Goal: Contribute content: Contribute content

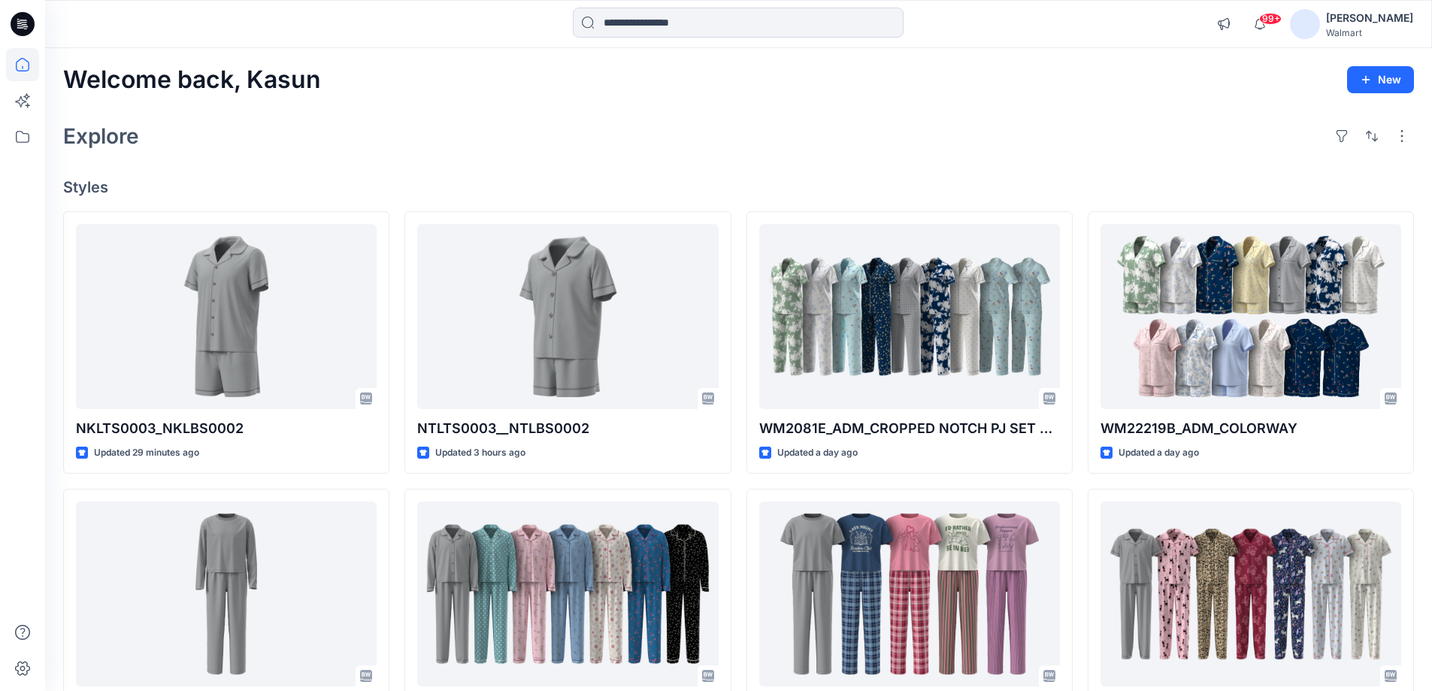
scroll to position [376, 0]
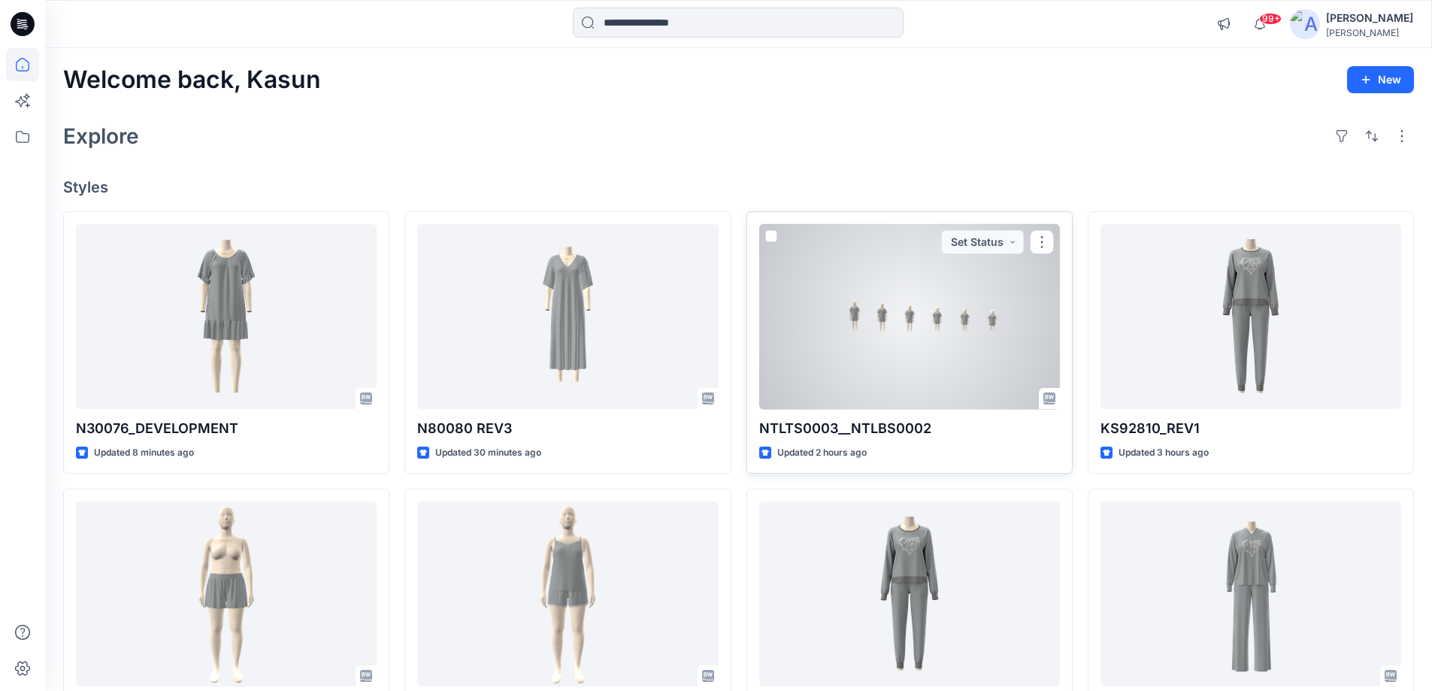
click at [915, 373] on div at bounding box center [909, 317] width 301 height 186
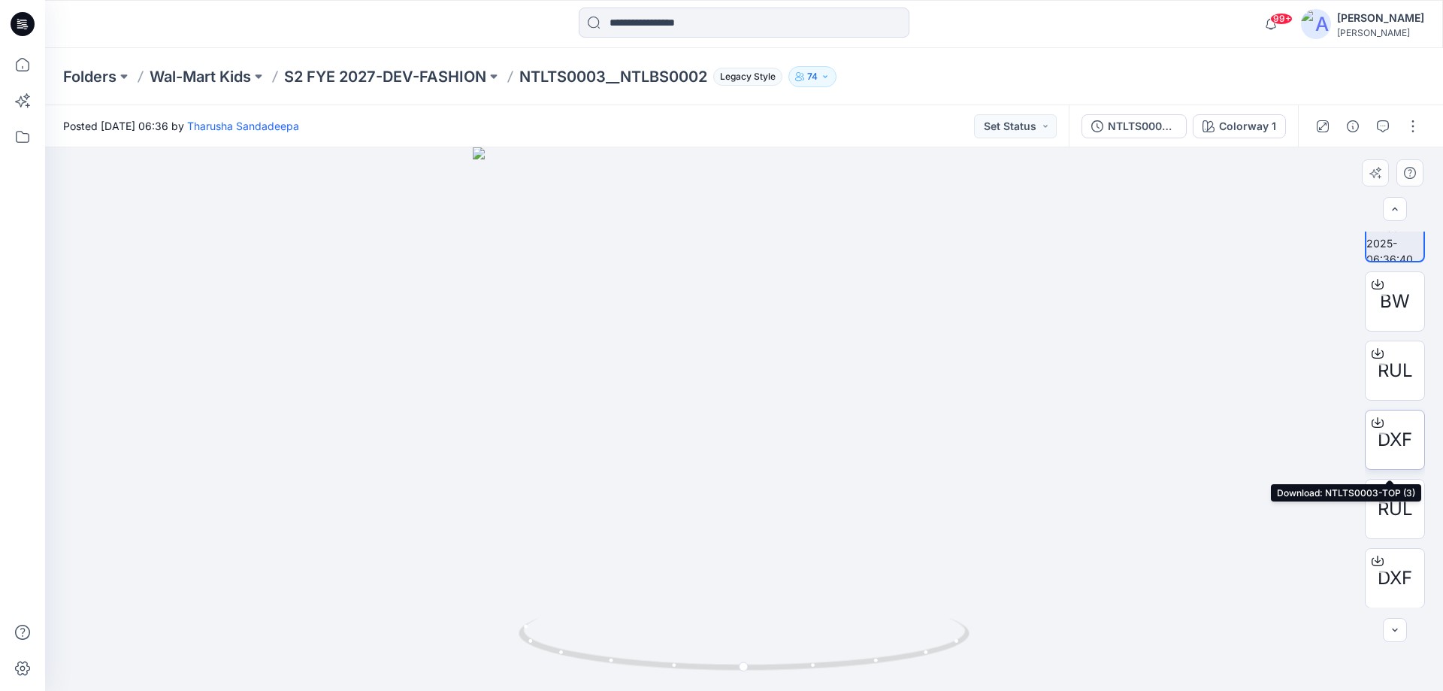
scroll to position [30, 0]
click at [401, 82] on p "S2 FYE 2027-DEV-FASHION" at bounding box center [385, 76] width 202 height 21
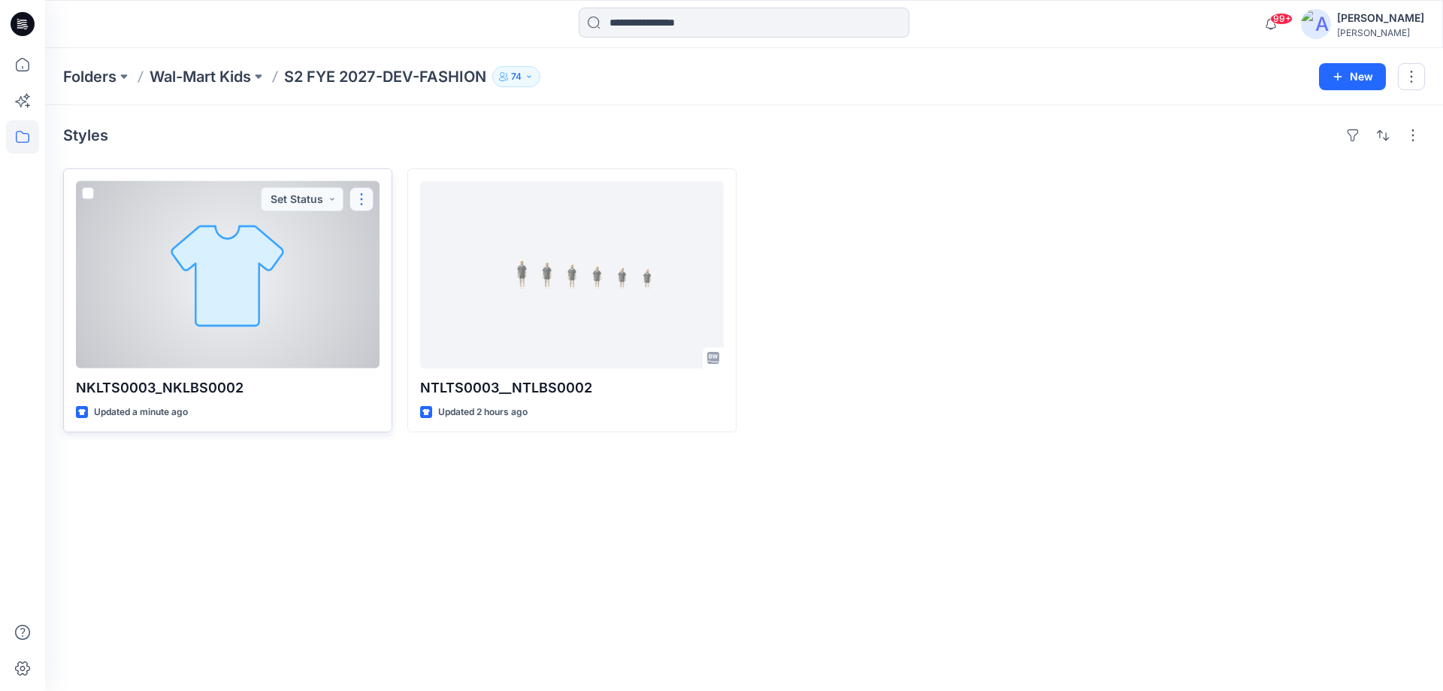
click at [361, 198] on button "button" at bounding box center [361, 199] width 24 height 24
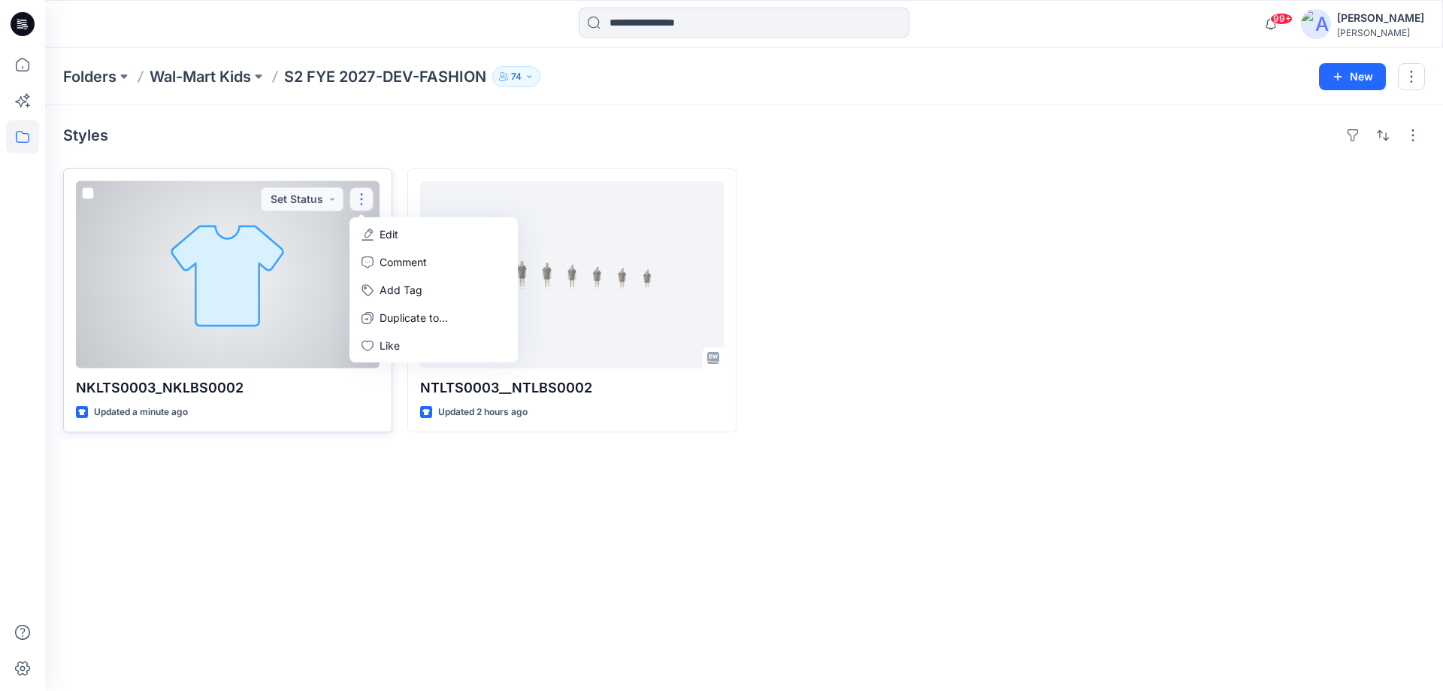
click at [379, 234] on button "Edit" at bounding box center [433, 234] width 162 height 28
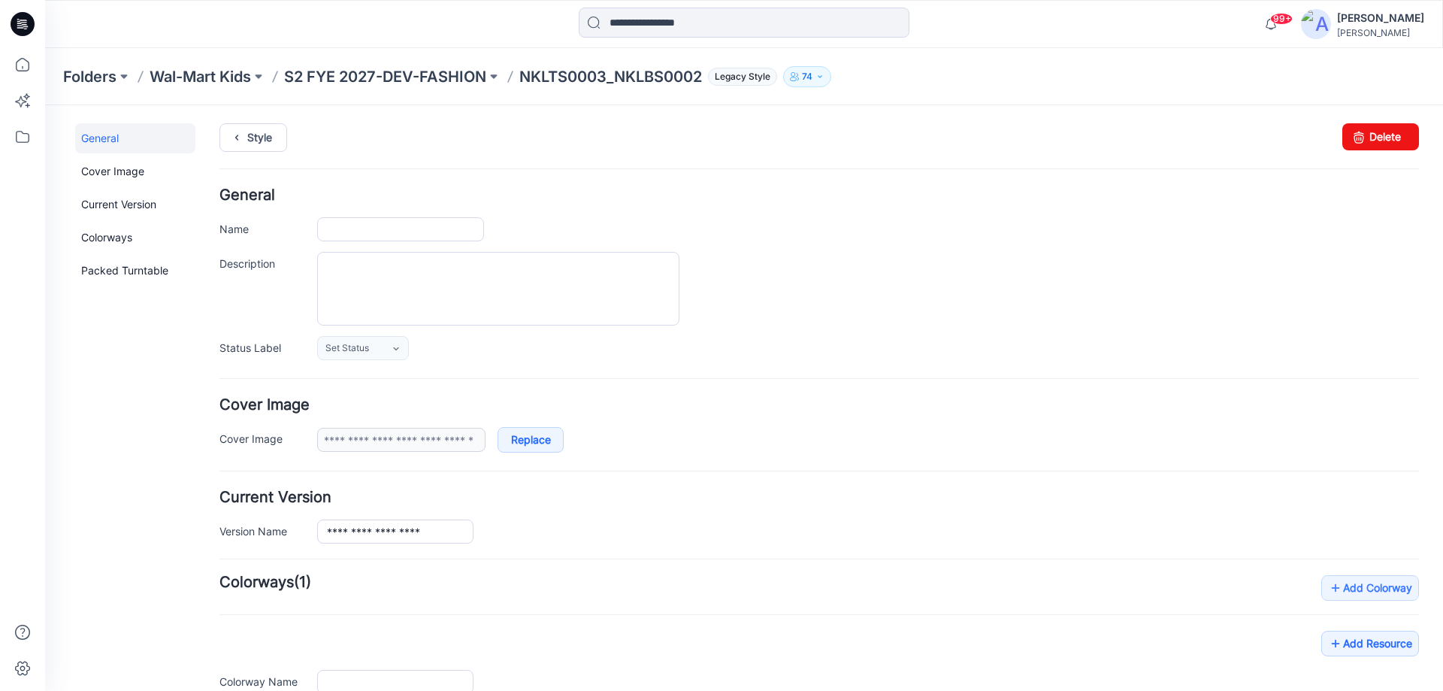
type input "**********"
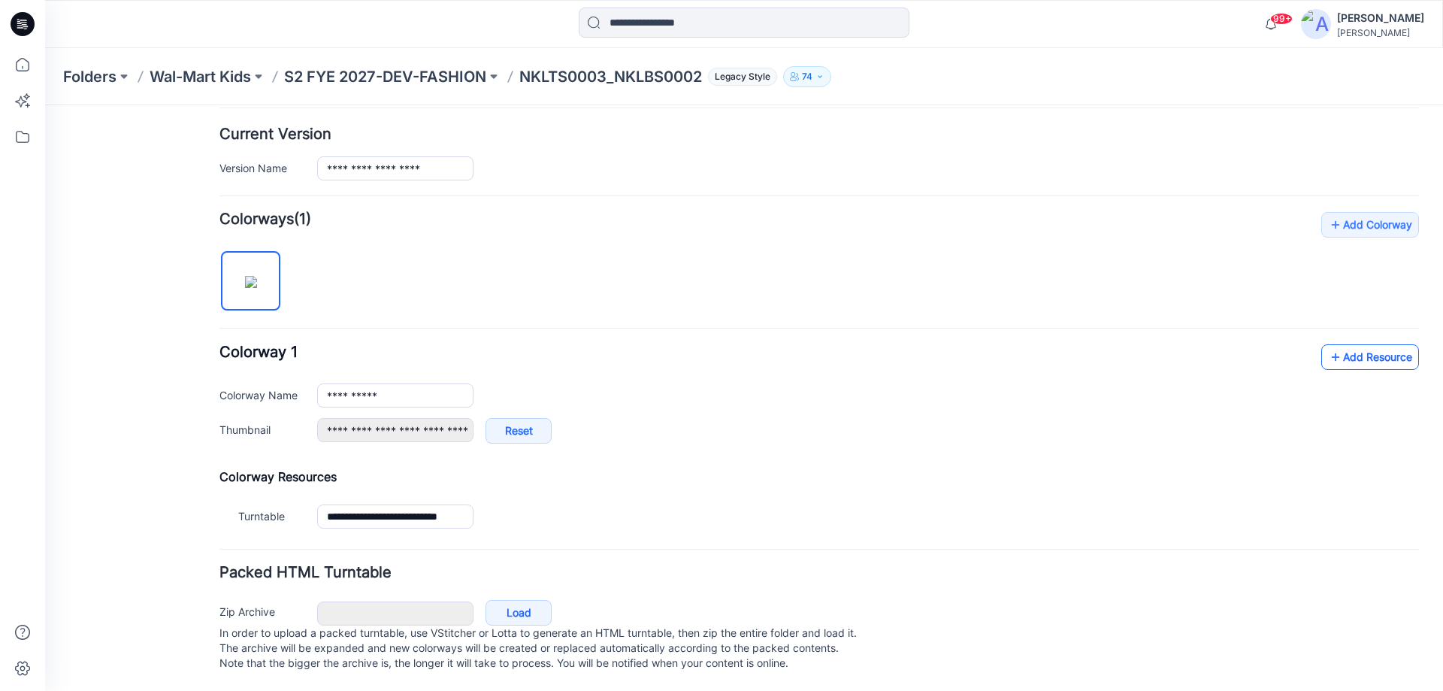
click at [1374, 346] on link "Add Resource" at bounding box center [1370, 357] width 98 height 26
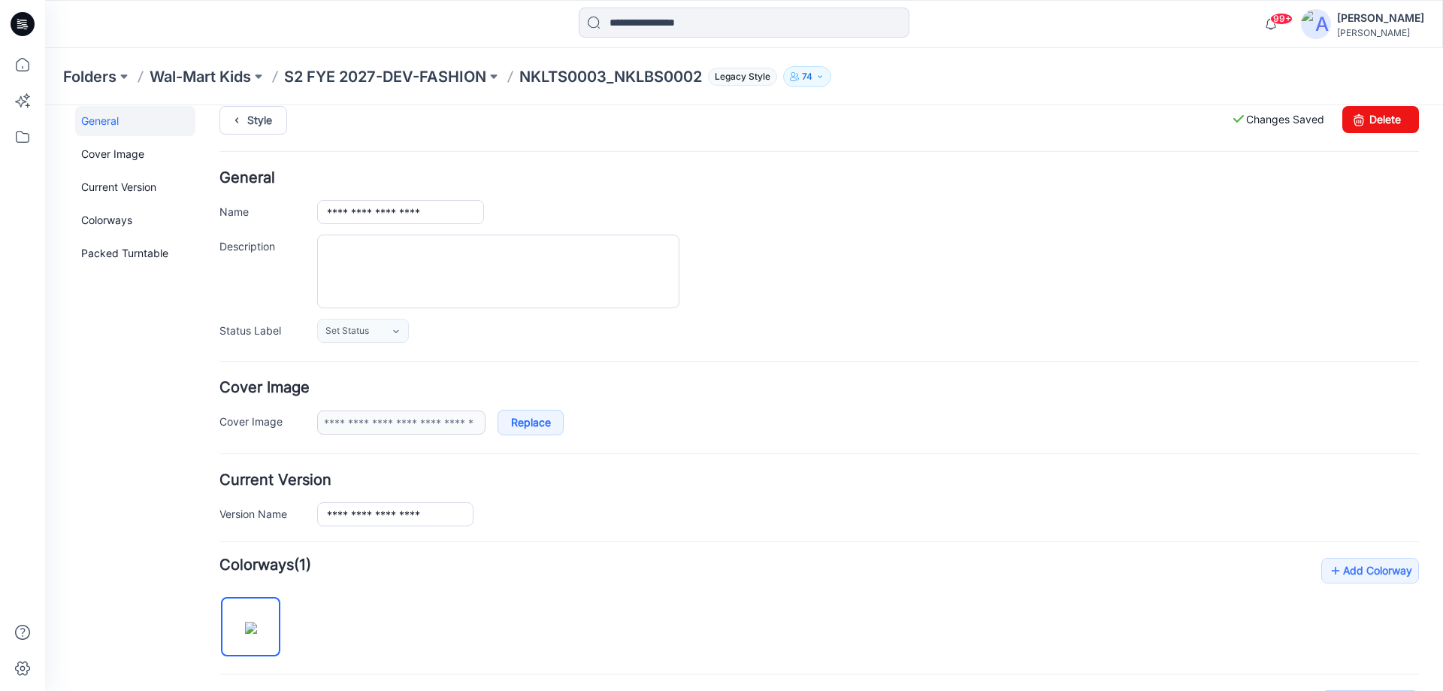
scroll to position [0, 0]
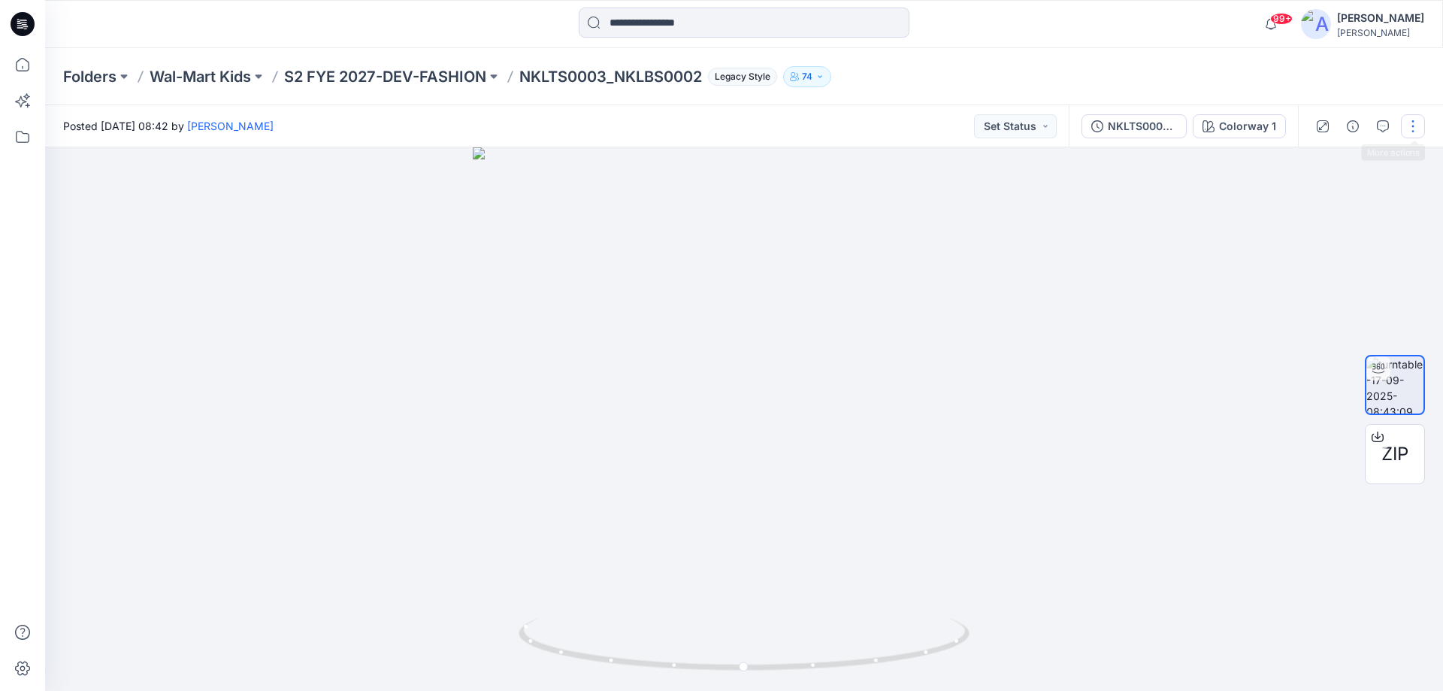
click at [1414, 133] on button "button" at bounding box center [1413, 126] width 24 height 24
click at [1315, 162] on p "Edit" at bounding box center [1317, 161] width 19 height 16
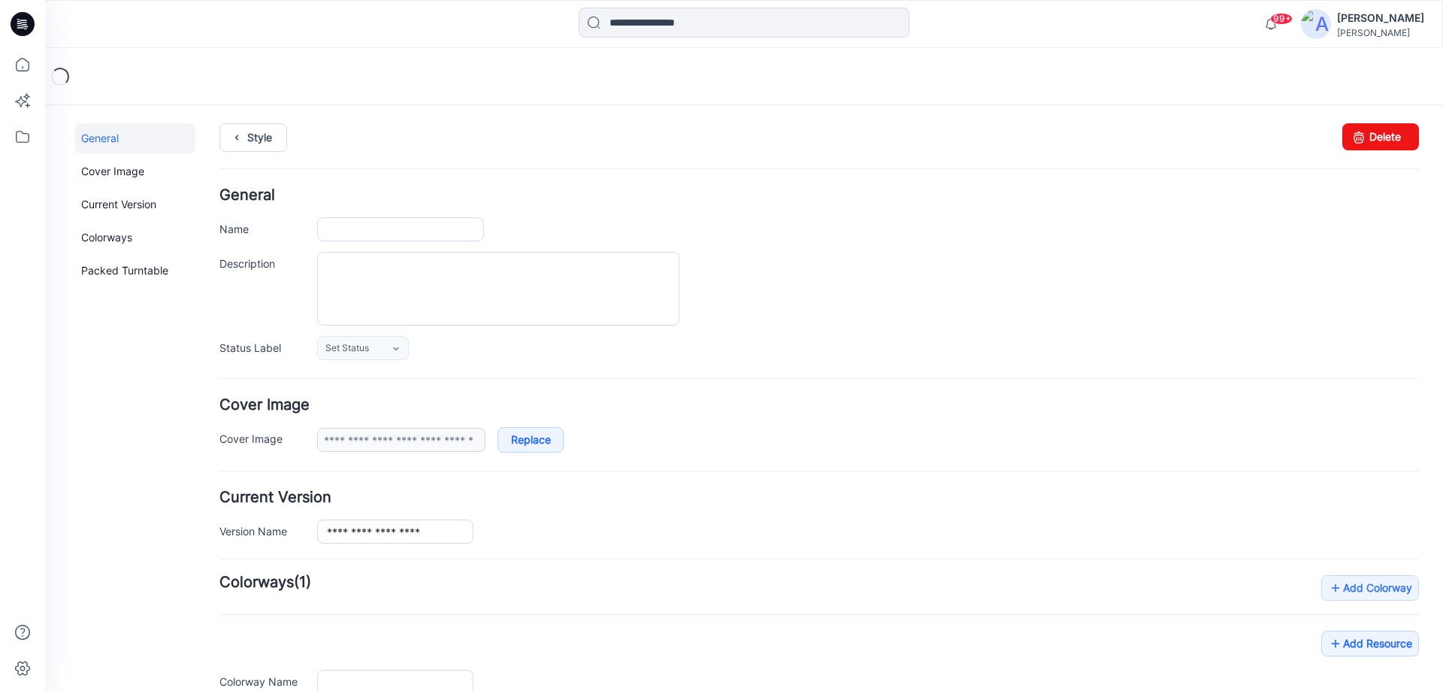
type input "**********"
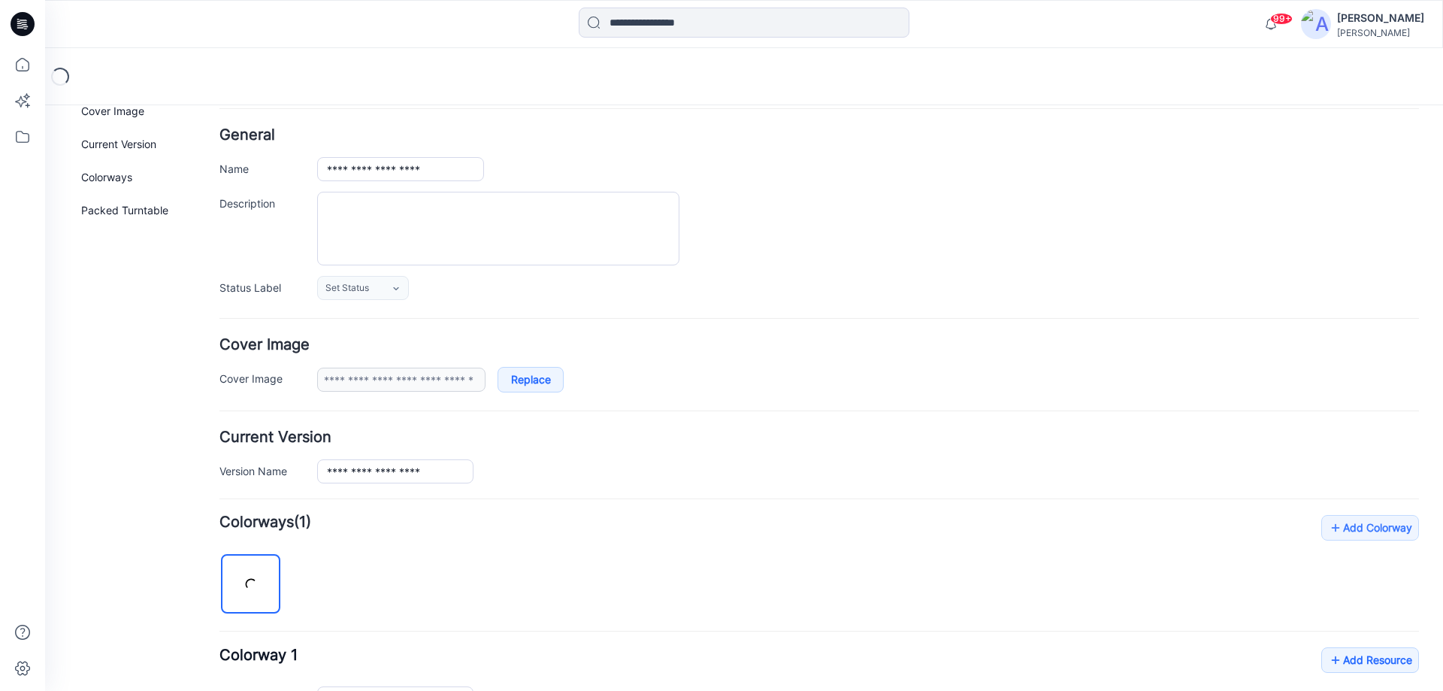
scroll to position [376, 0]
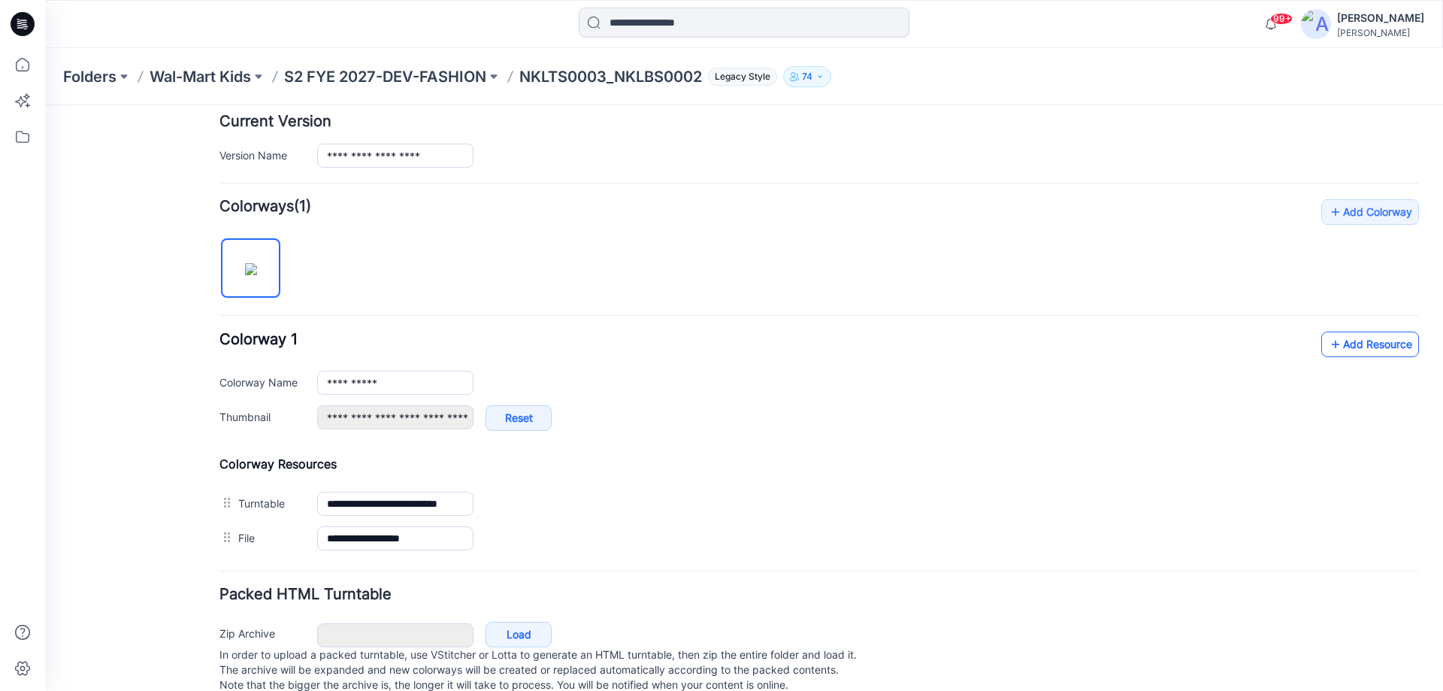
click at [1347, 340] on link "Add Resource" at bounding box center [1370, 344] width 98 height 26
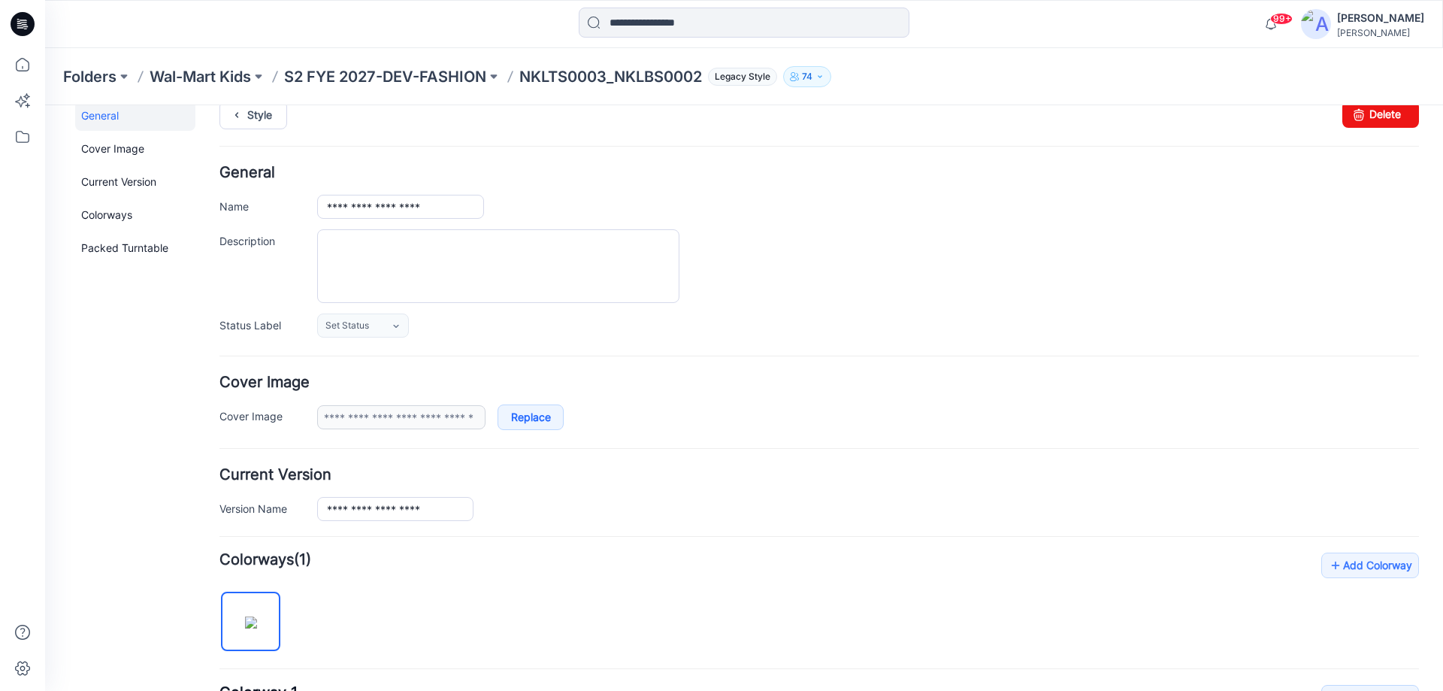
scroll to position [0, 0]
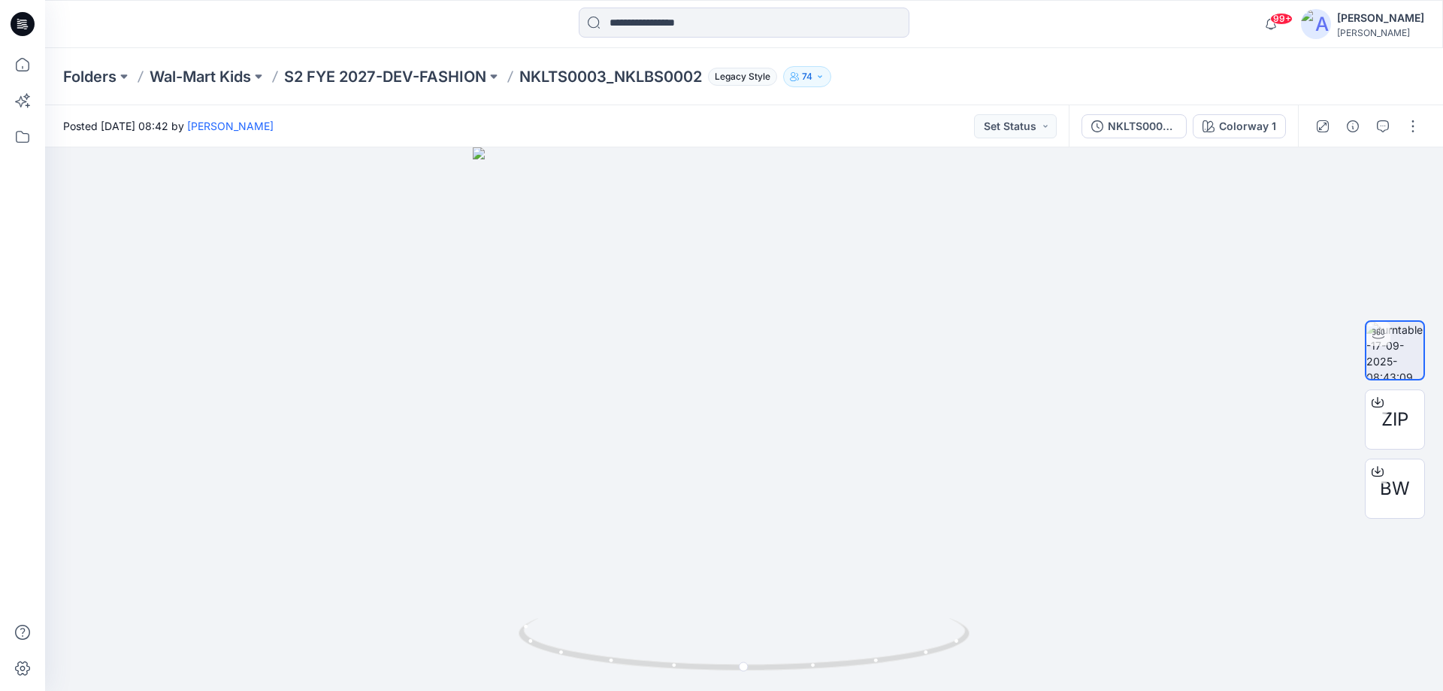
click at [28, 25] on icon at bounding box center [23, 24] width 24 height 24
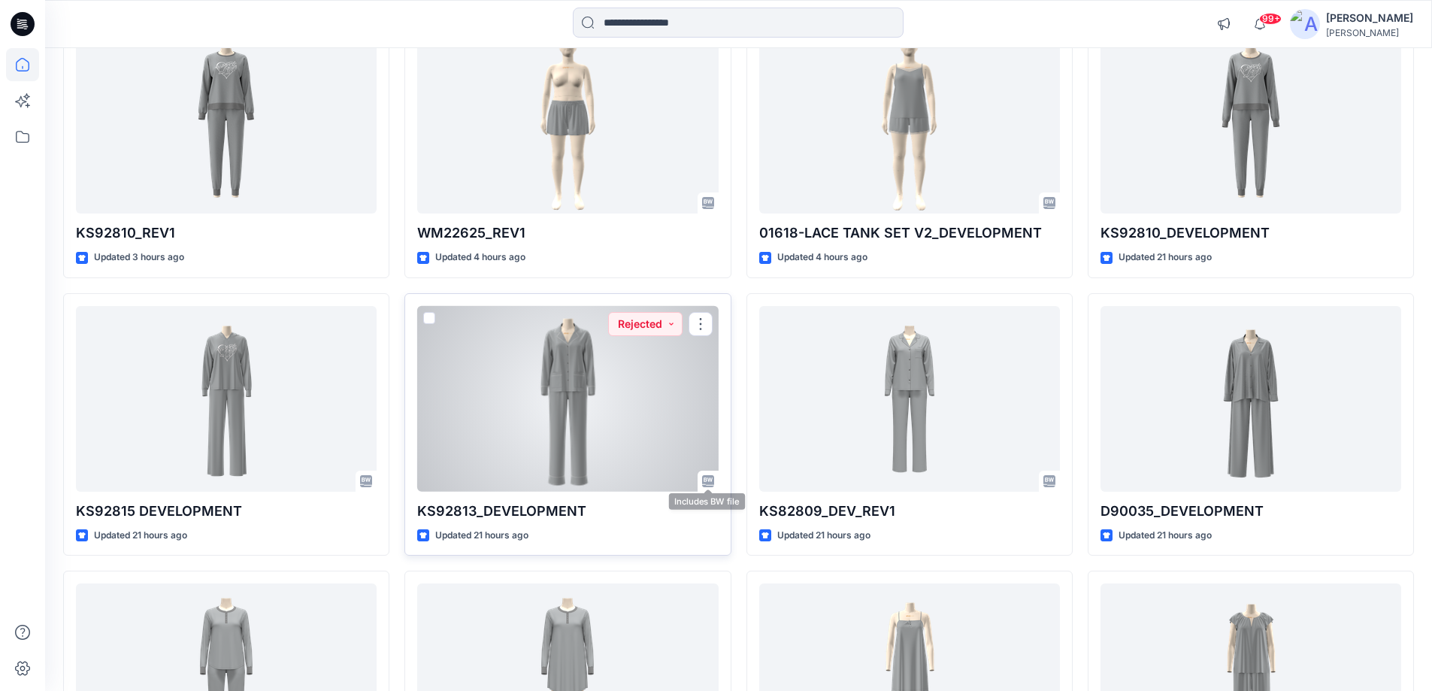
scroll to position [560, 0]
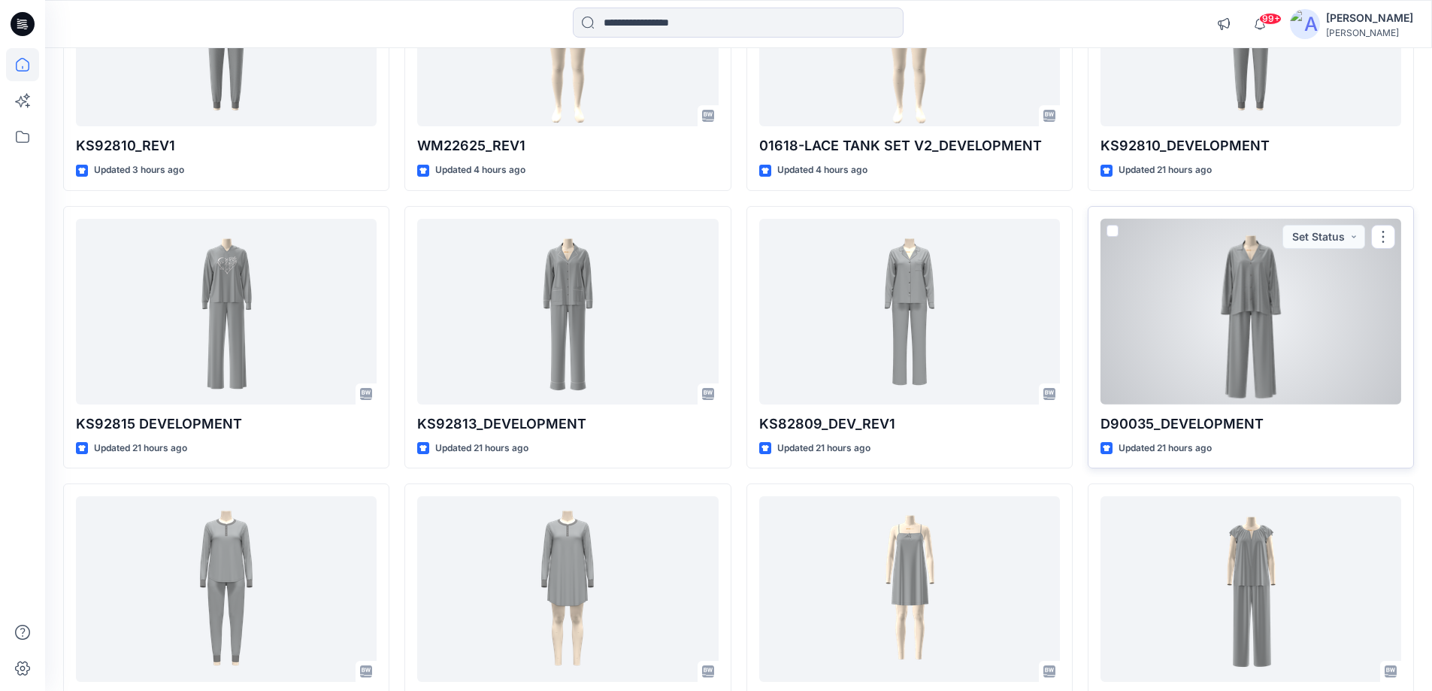
click at [1141, 381] on div at bounding box center [1250, 312] width 301 height 186
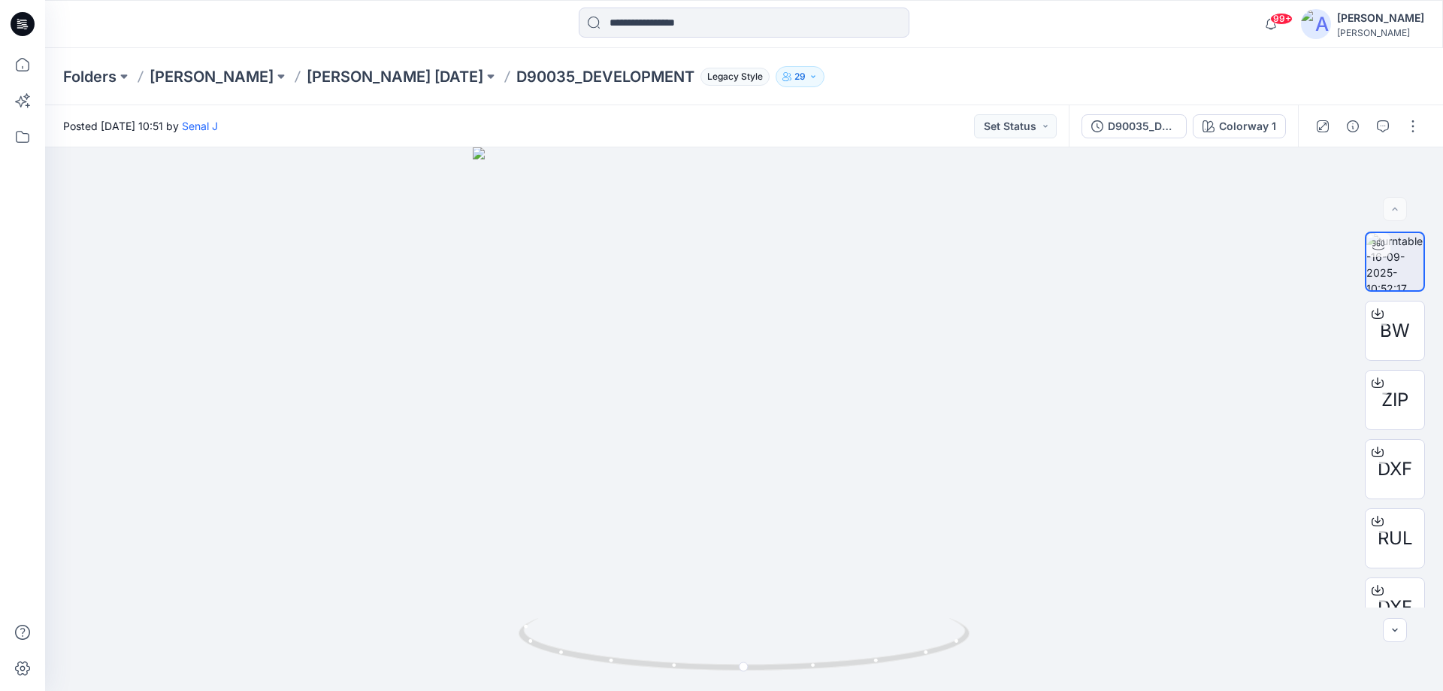
click at [23, 27] on icon at bounding box center [23, 24] width 24 height 24
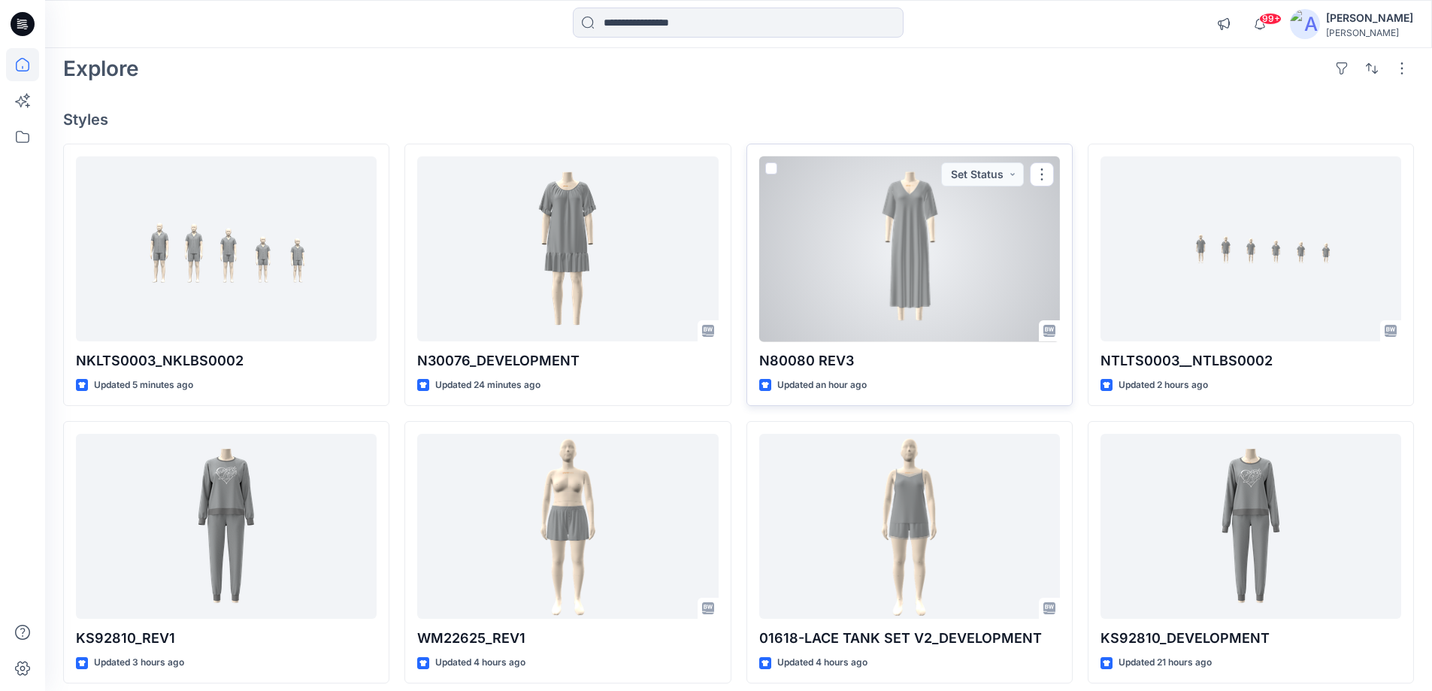
scroll to position [150, 0]
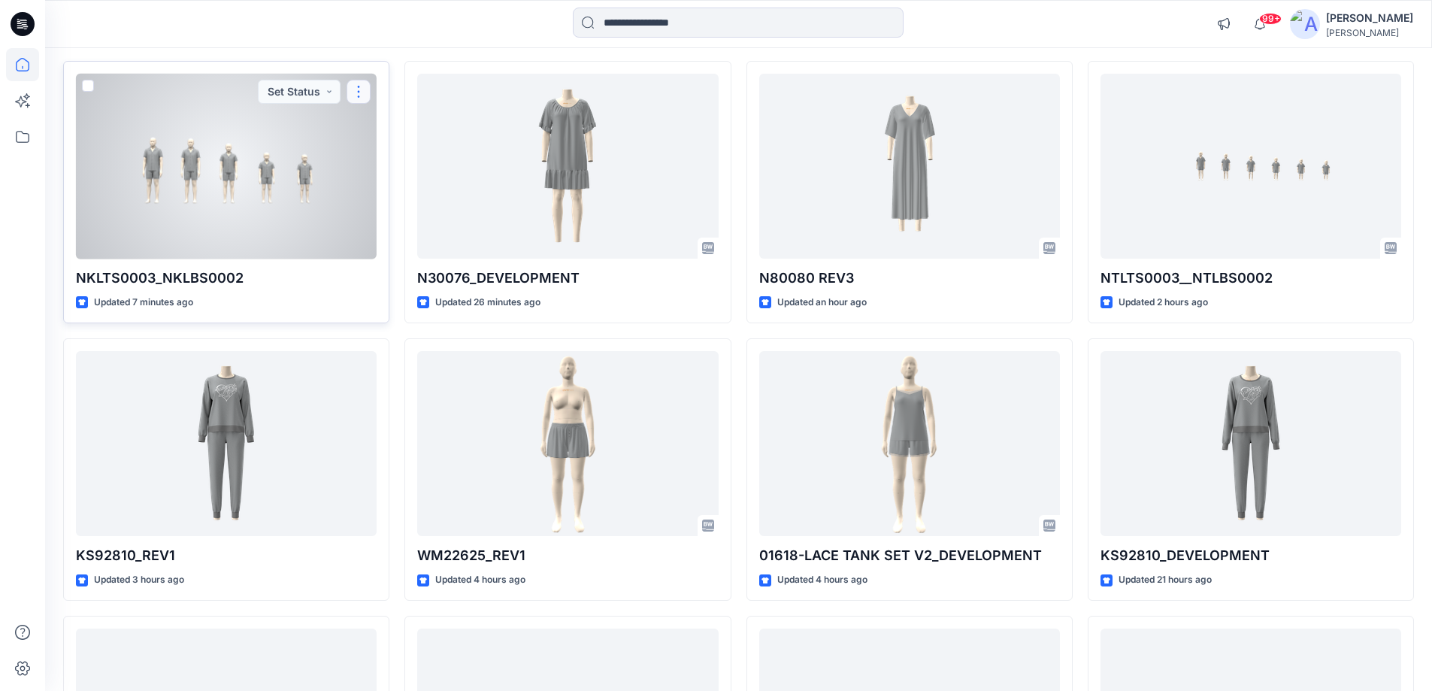
click at [357, 89] on button "button" at bounding box center [358, 92] width 24 height 24
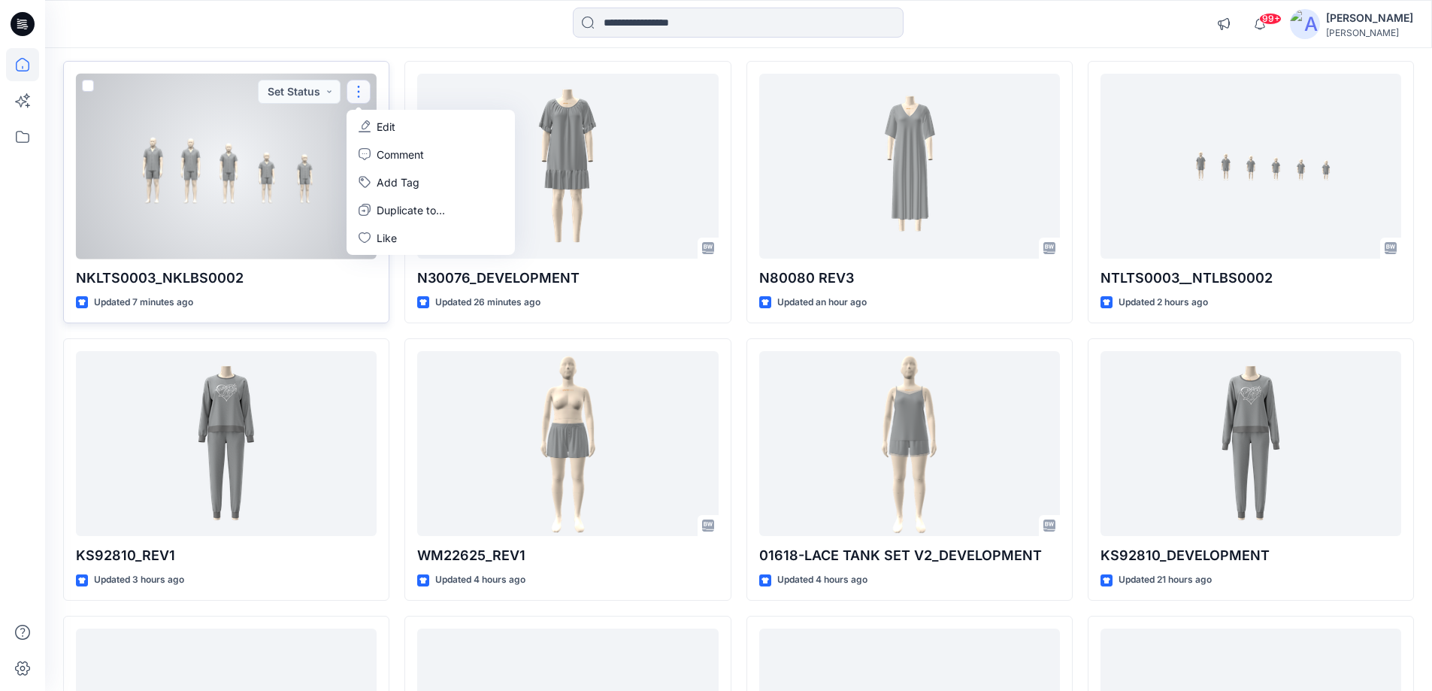
click at [301, 174] on div at bounding box center [226, 167] width 301 height 186
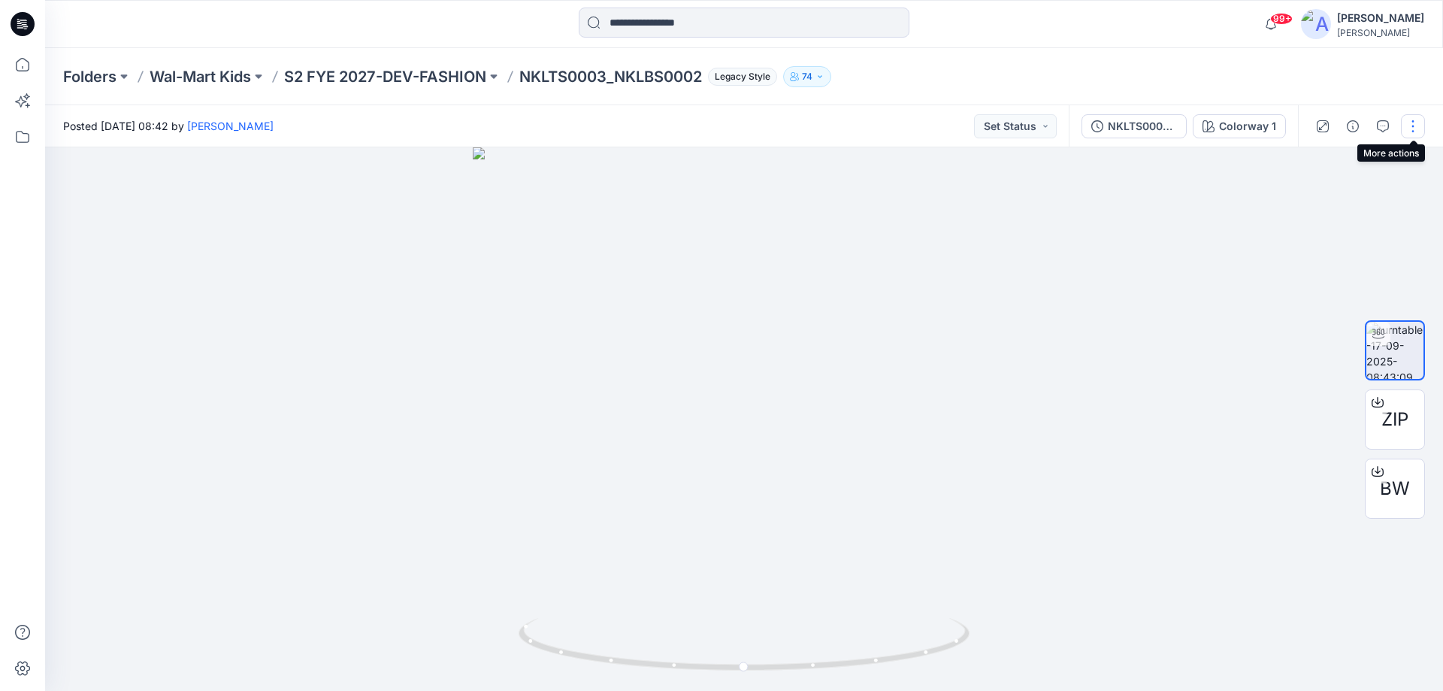
click at [1415, 133] on button "button" at bounding box center [1413, 126] width 24 height 24
click at [1346, 166] on button "Edit" at bounding box center [1350, 161] width 138 height 28
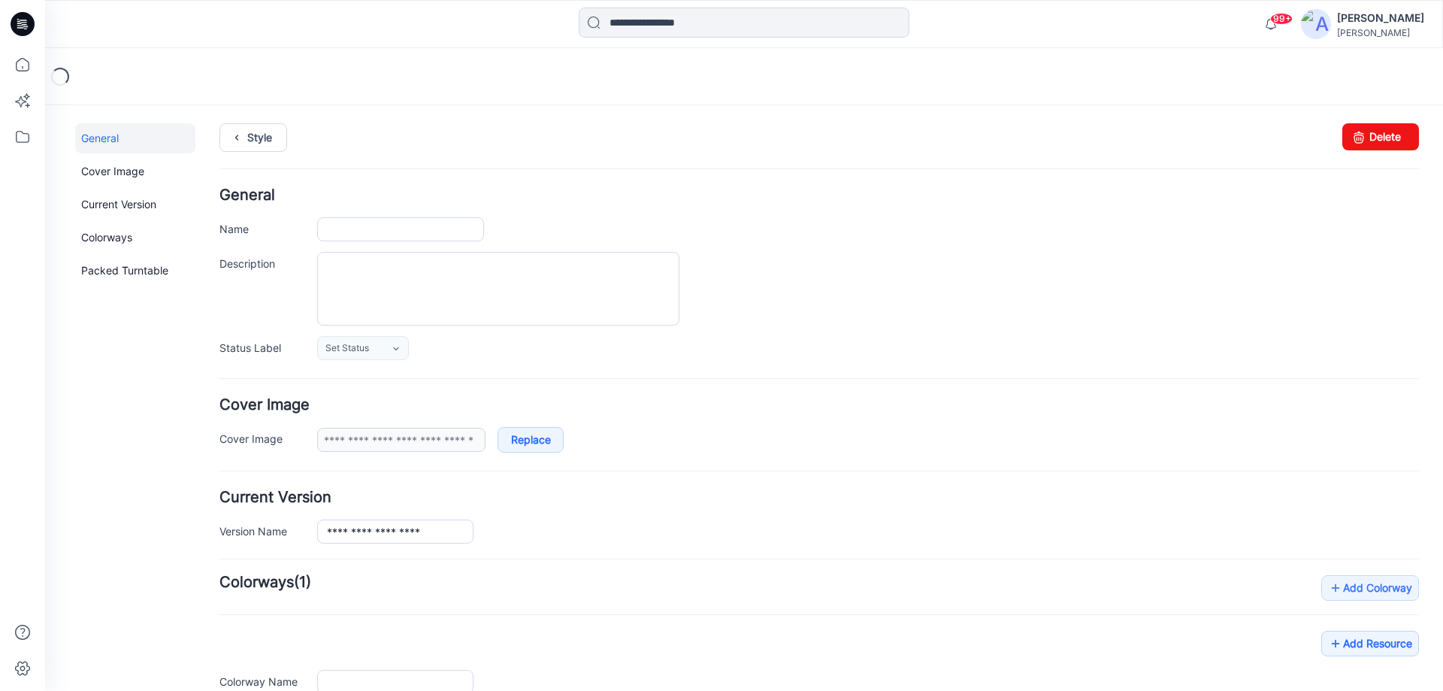
type input "**********"
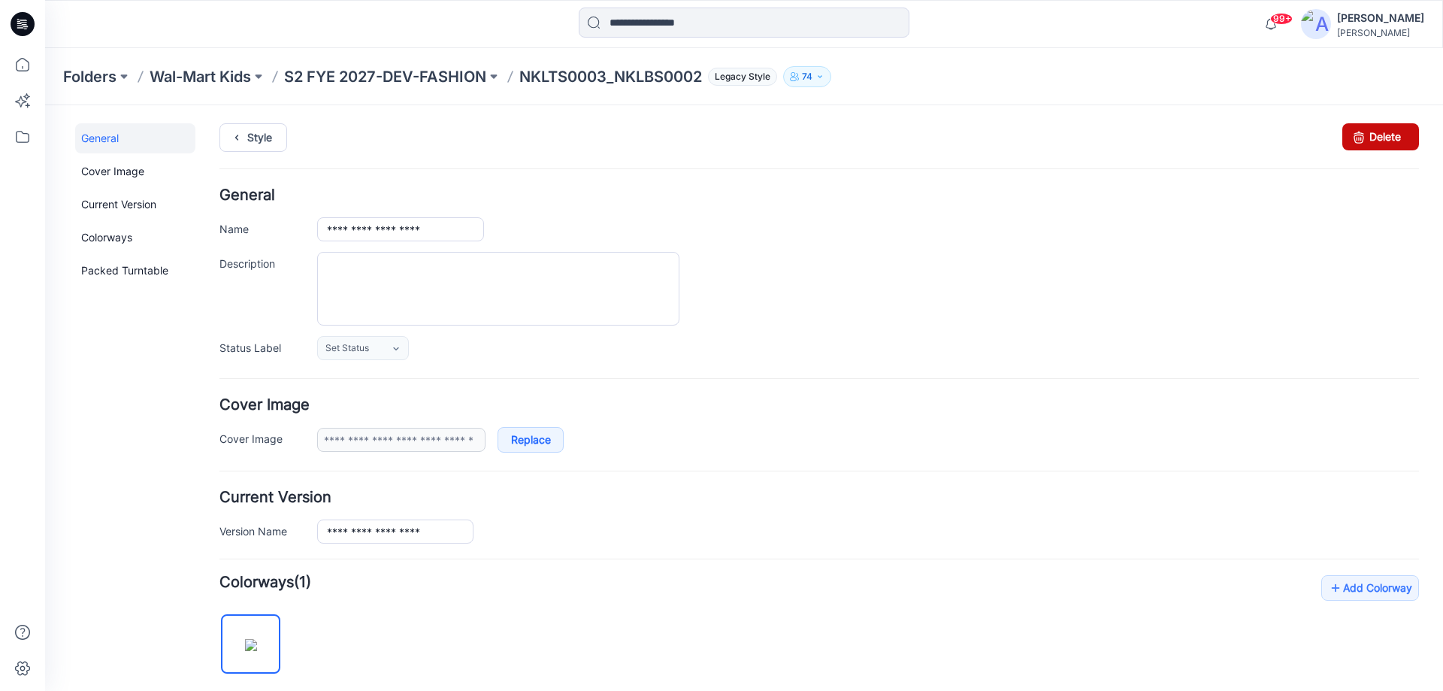
drag, startPoint x: 1380, startPoint y: 135, endPoint x: 836, endPoint y: 157, distance: 543.8
click at [1380, 135] on link "Delete" at bounding box center [1380, 136] width 77 height 27
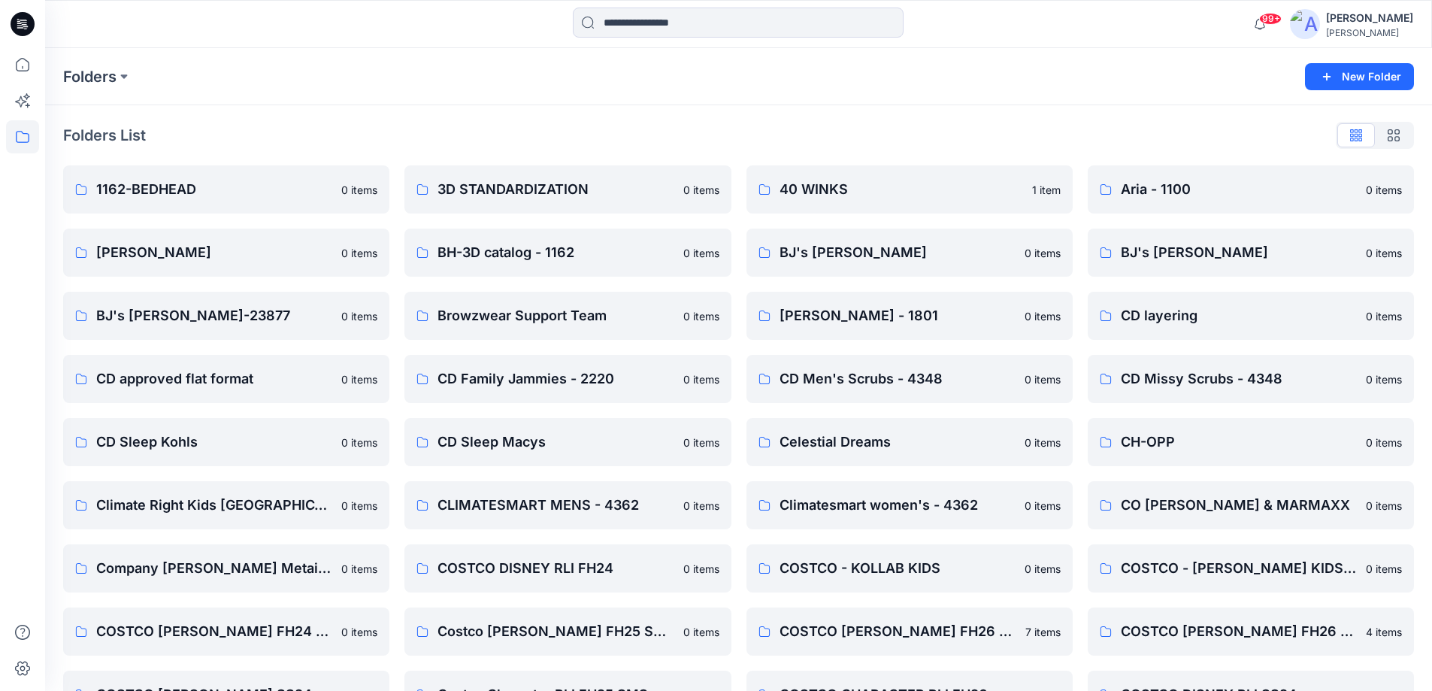
click at [17, 22] on icon at bounding box center [18, 21] width 3 height 1
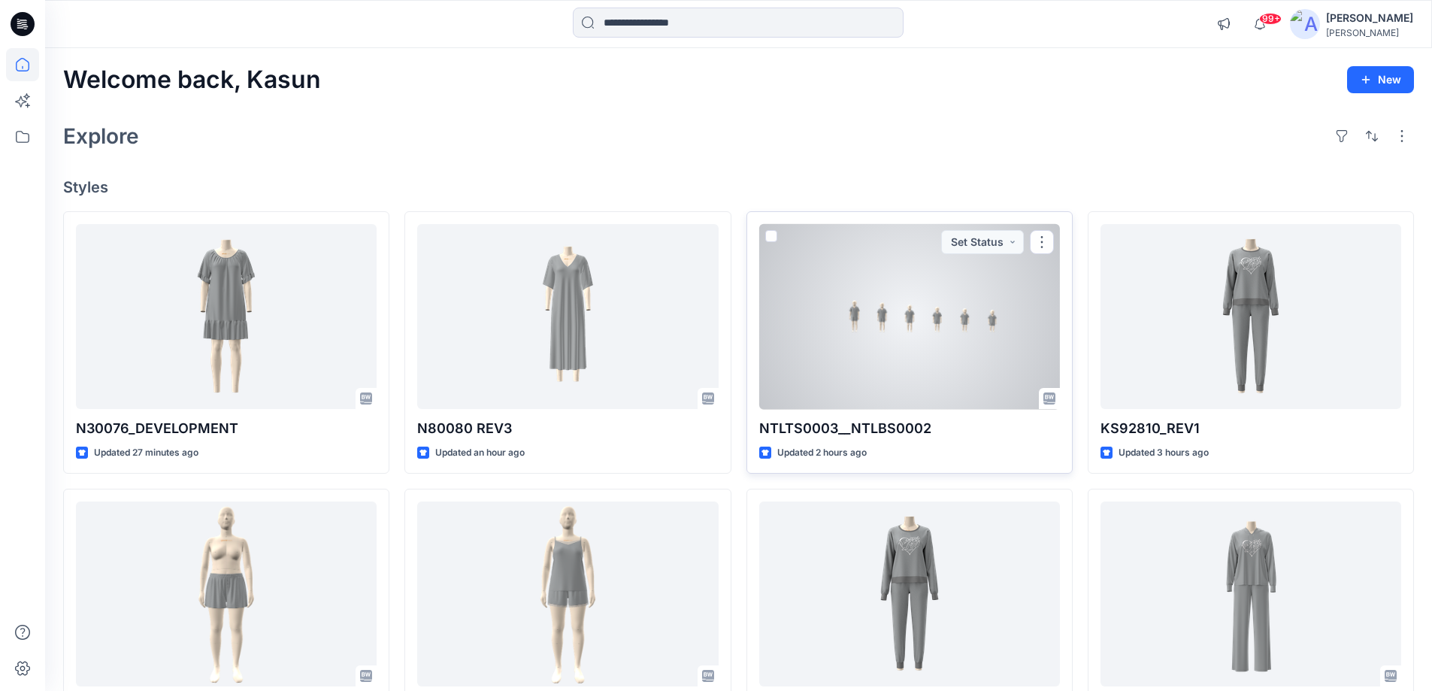
click at [1009, 308] on div at bounding box center [909, 317] width 301 height 186
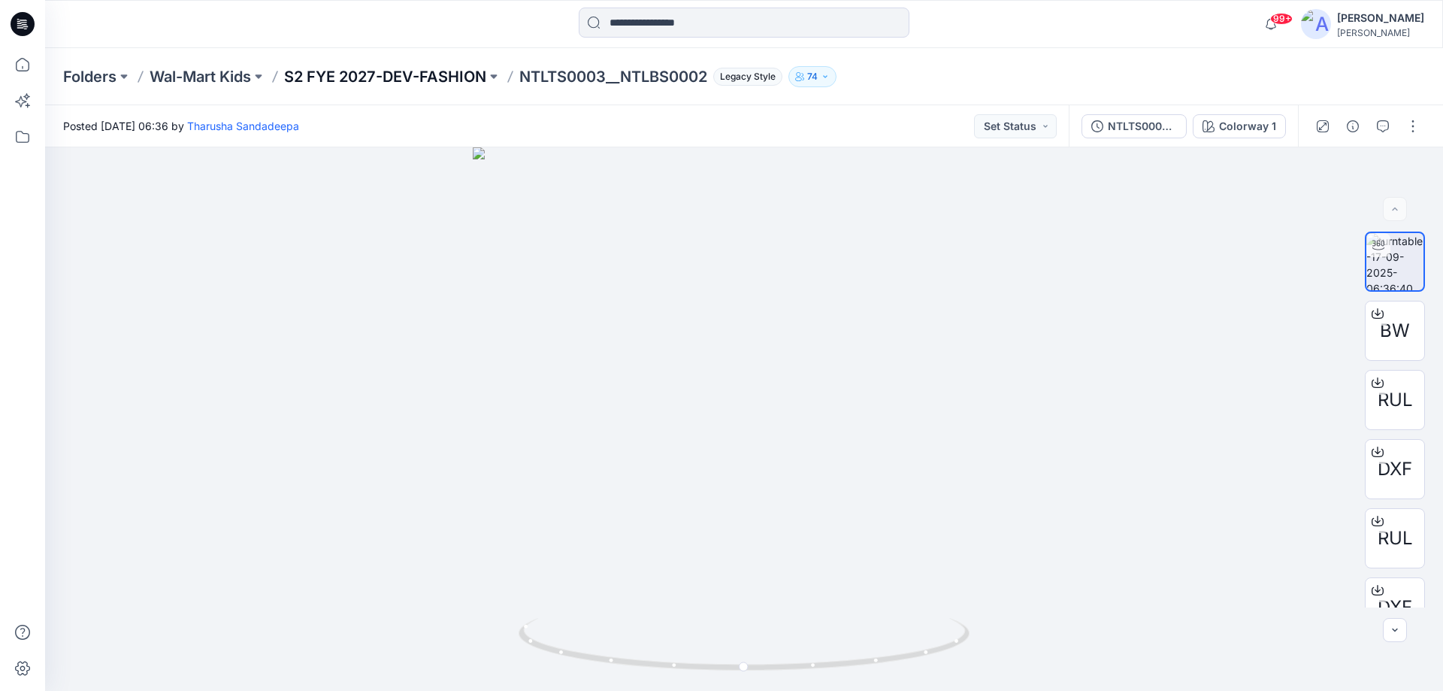
click at [410, 74] on p "S2 FYE 2027-DEV-FASHION" at bounding box center [385, 76] width 202 height 21
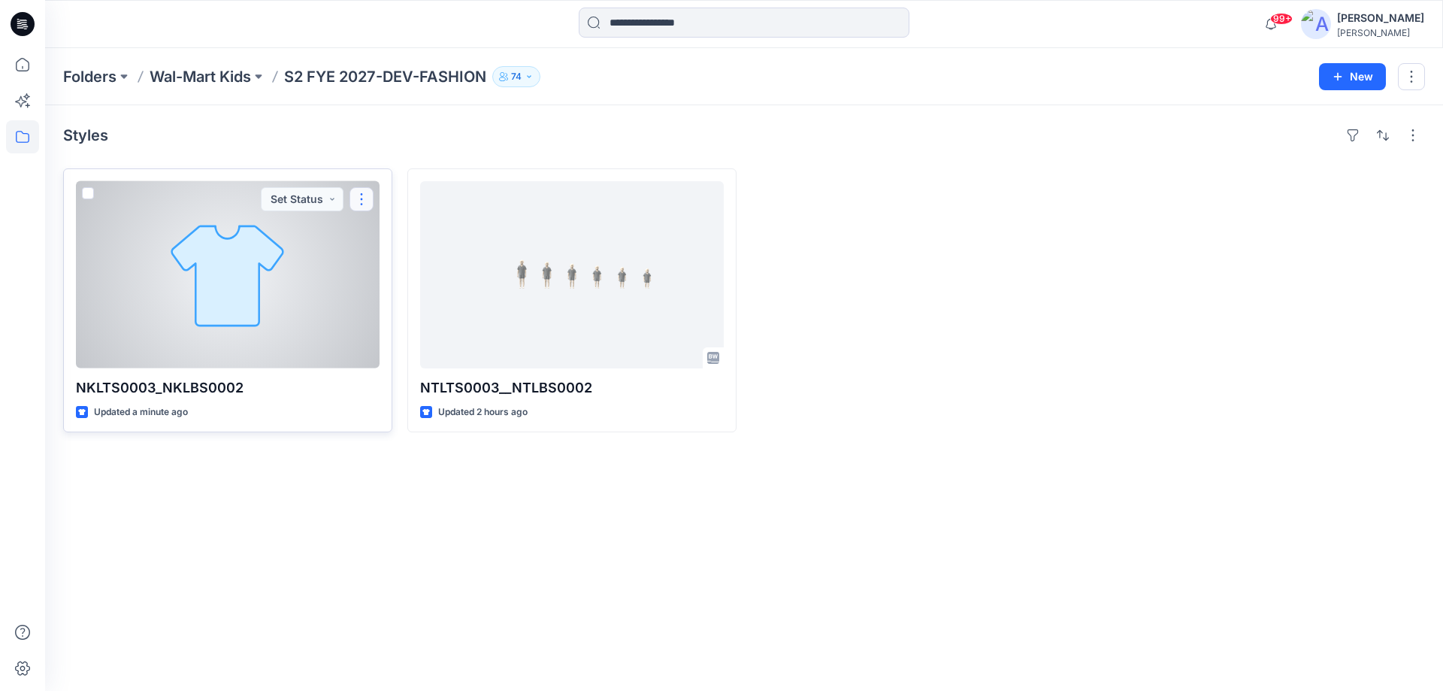
click at [359, 194] on button "button" at bounding box center [361, 199] width 24 height 24
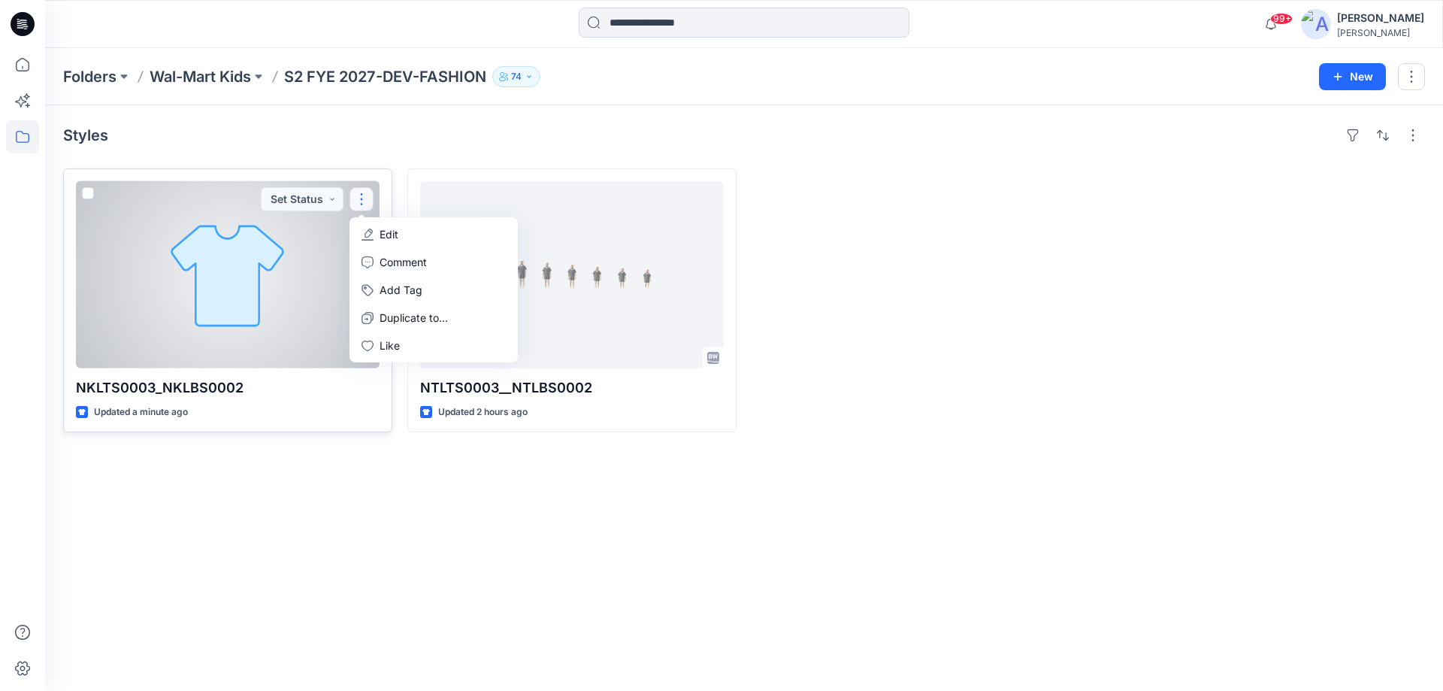
click at [388, 231] on p "Edit" at bounding box center [388, 234] width 19 height 16
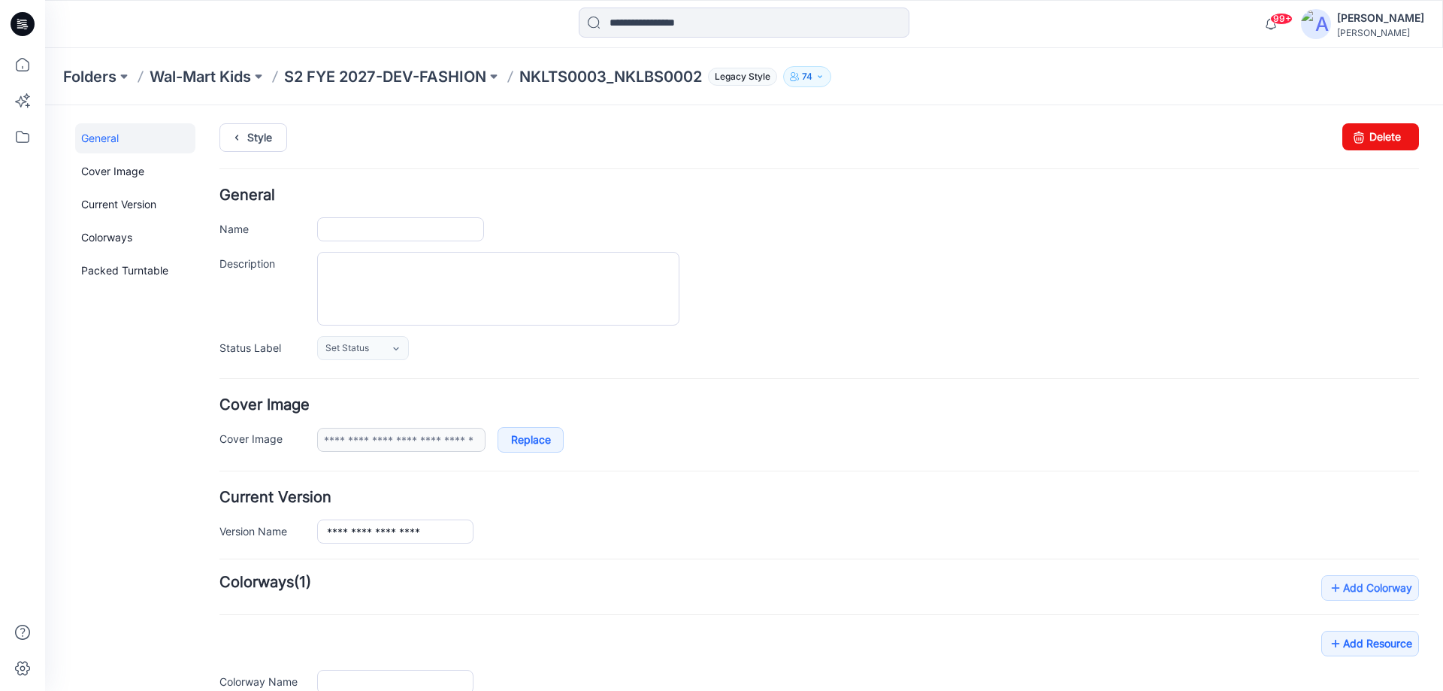
type input "**********"
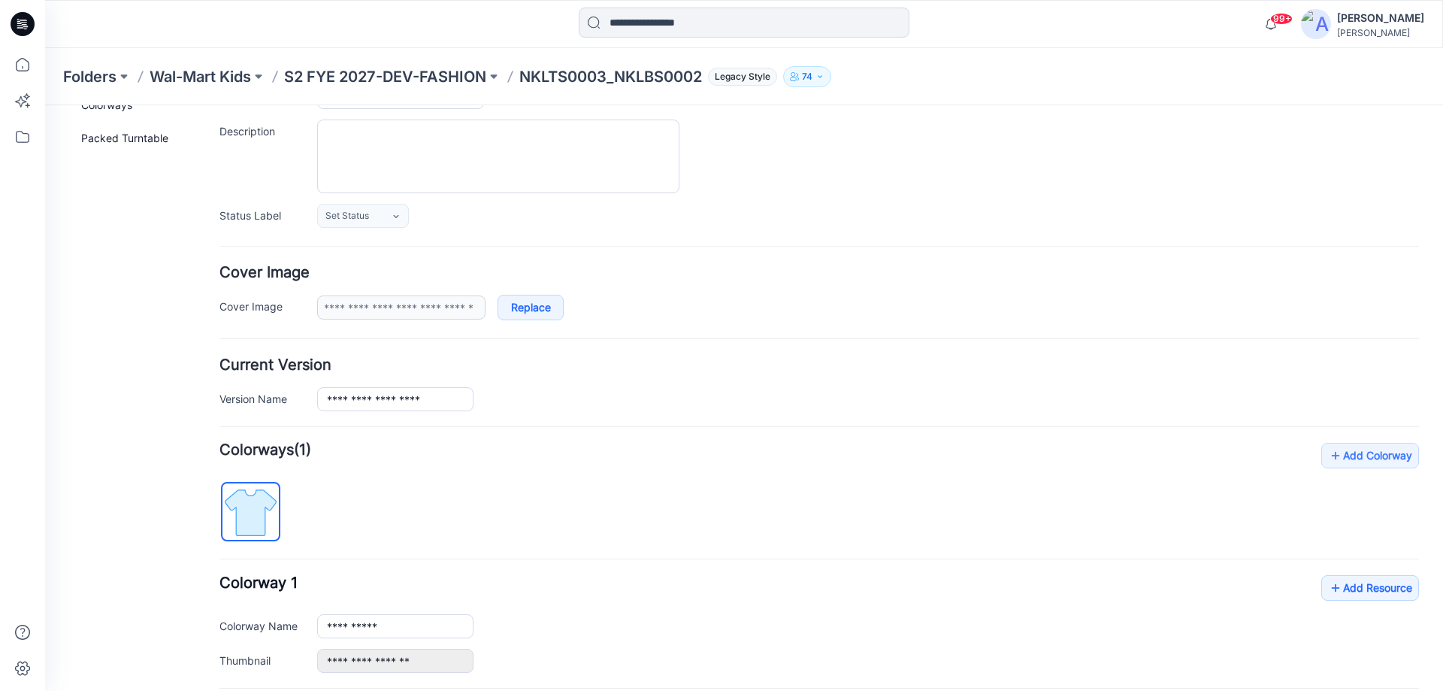
scroll to position [286, 0]
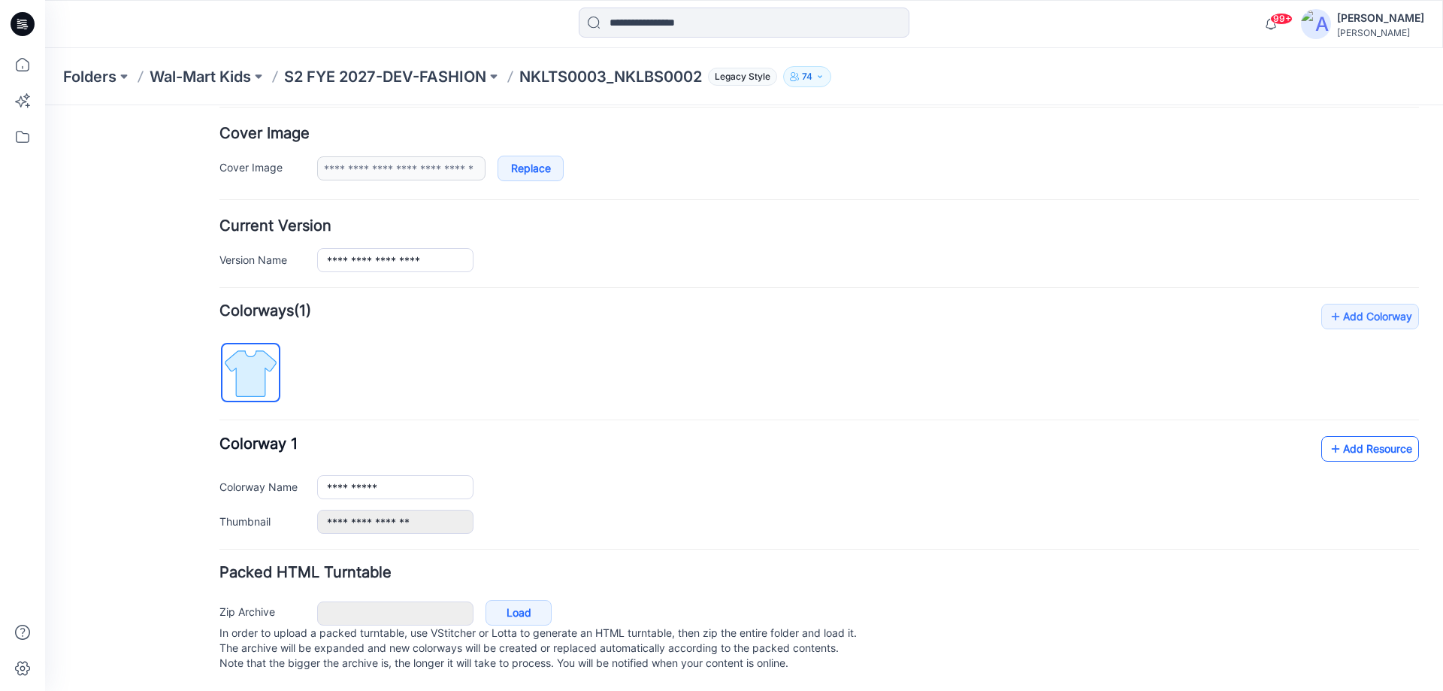
click at [1334, 436] on link "Add Resource" at bounding box center [1370, 449] width 98 height 26
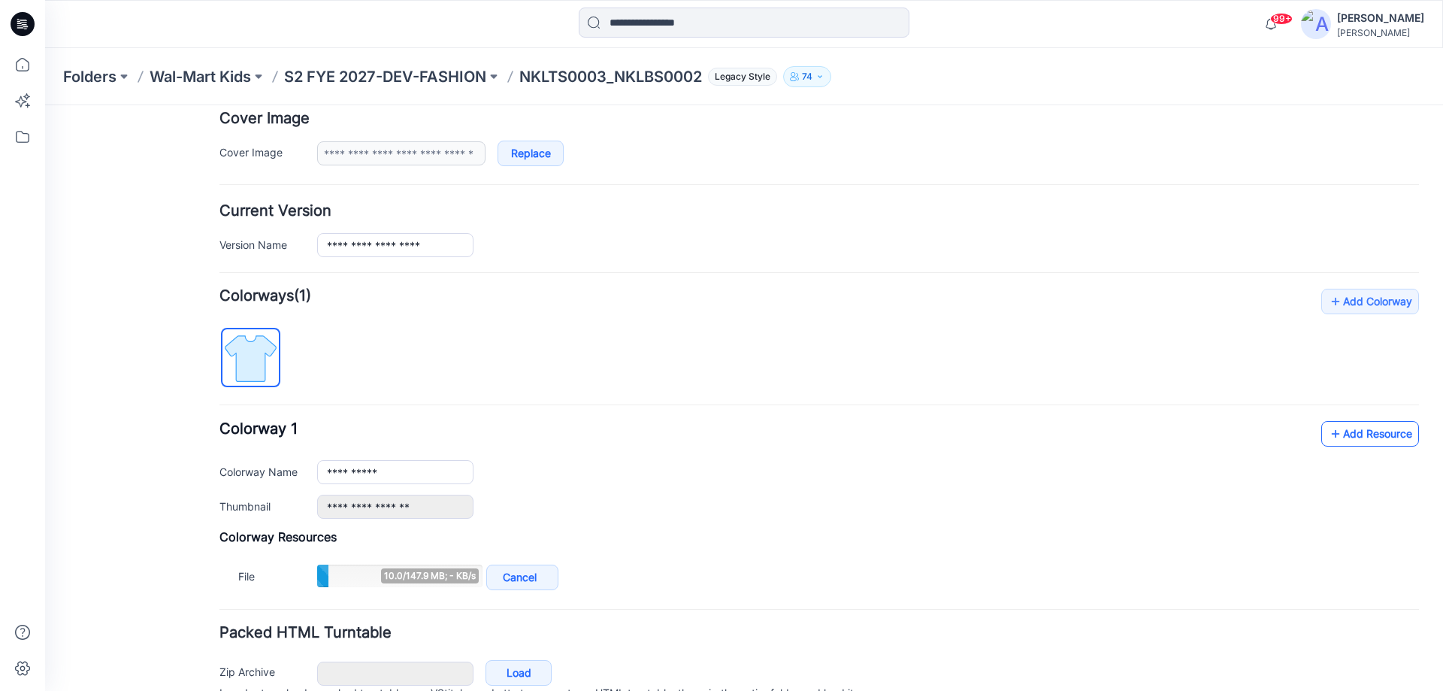
click at [1332, 425] on link "Add Resource" at bounding box center [1370, 434] width 98 height 26
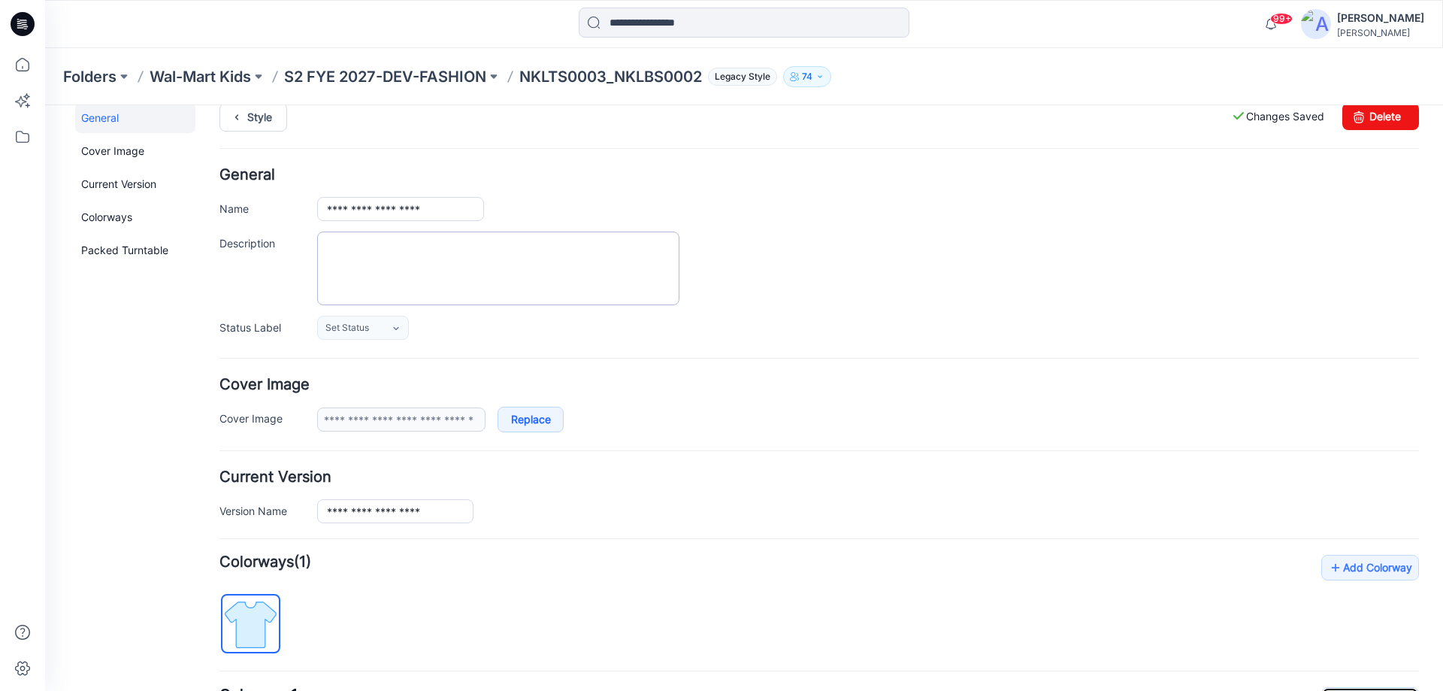
scroll to position [0, 0]
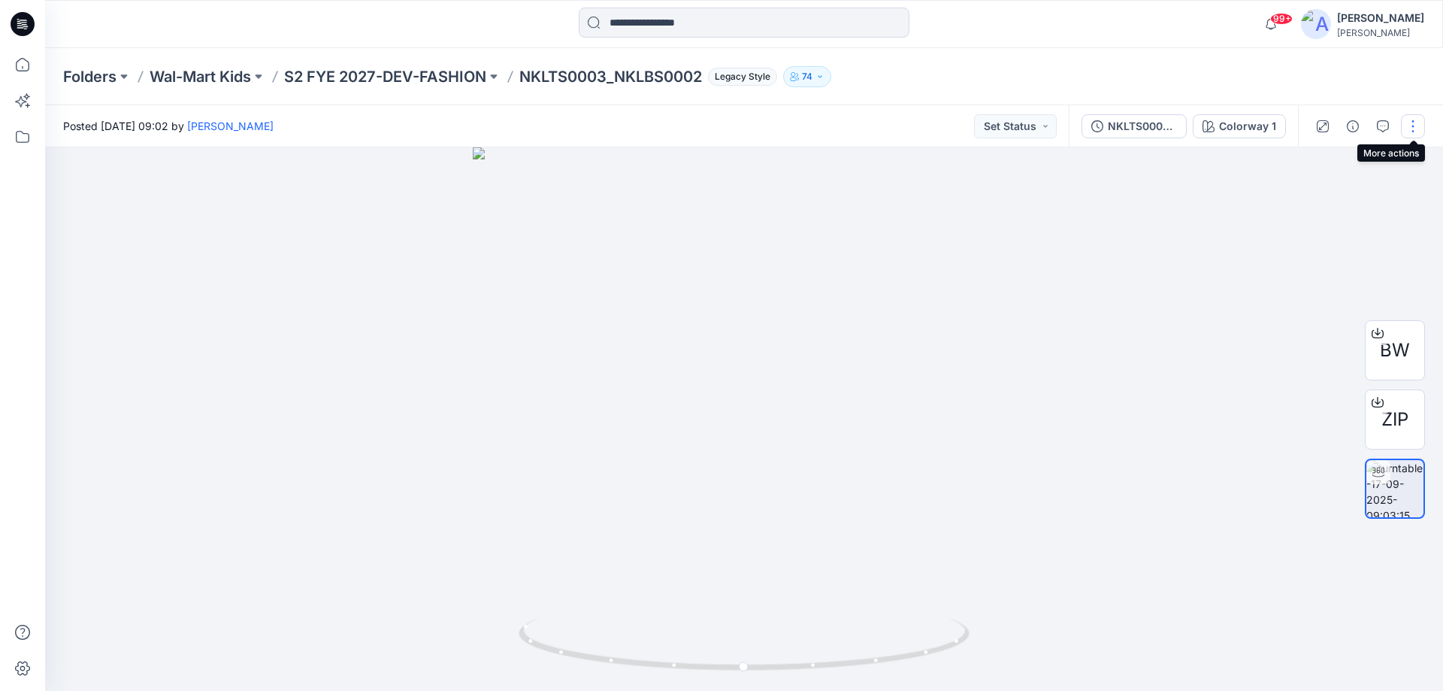
click at [1410, 122] on button "button" at bounding box center [1413, 126] width 24 height 24
click at [1330, 158] on button "Edit" at bounding box center [1350, 161] width 138 height 28
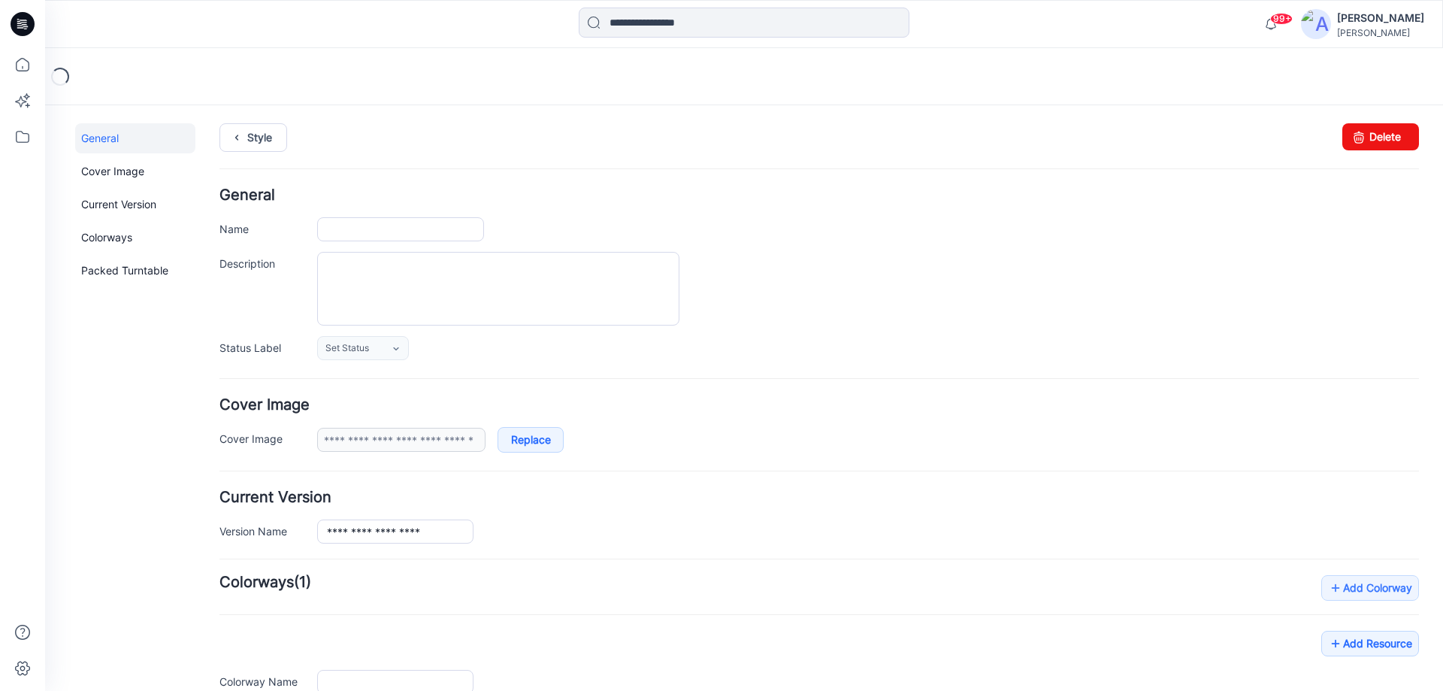
type input "**********"
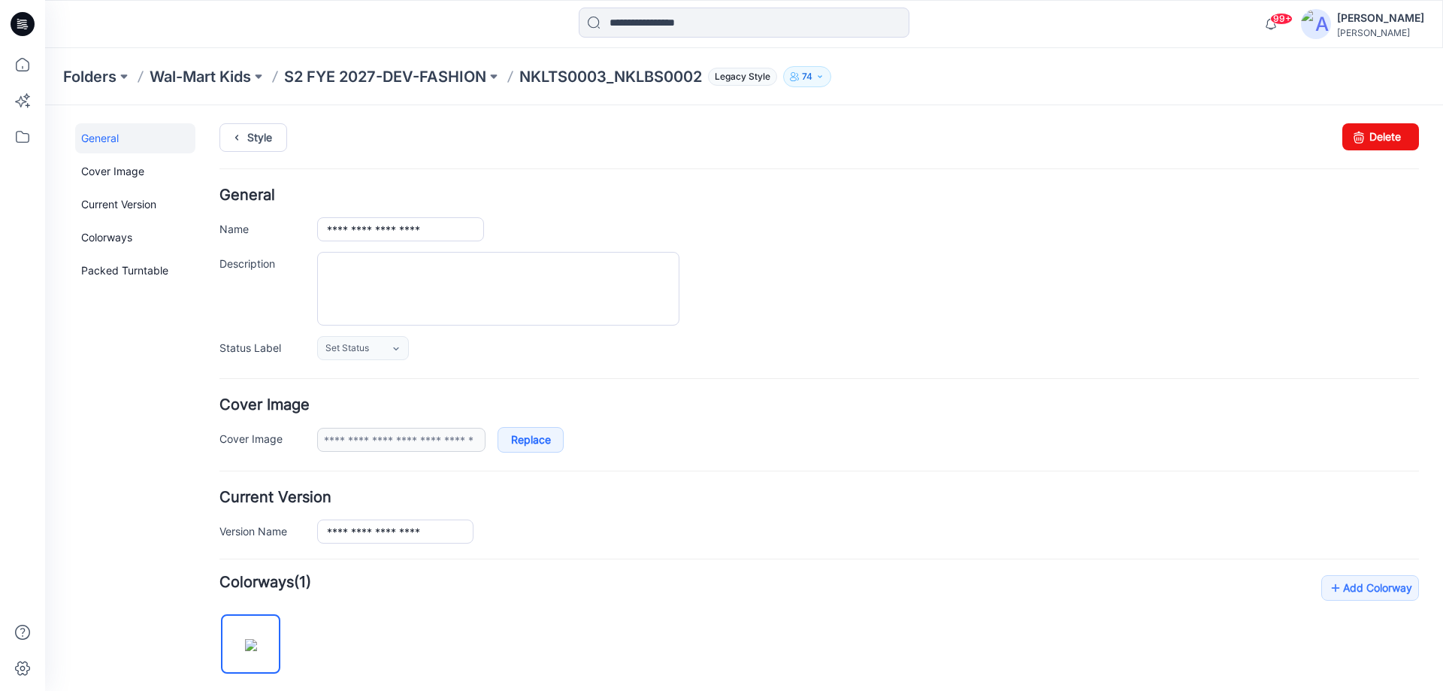
click at [1395, 122] on div "**********" at bounding box center [735, 613] width 1380 height 1017
drag, startPoint x: 1383, startPoint y: 135, endPoint x: 847, endPoint y: 159, distance: 537.1
click at [1383, 135] on link "Delete" at bounding box center [1380, 136] width 77 height 27
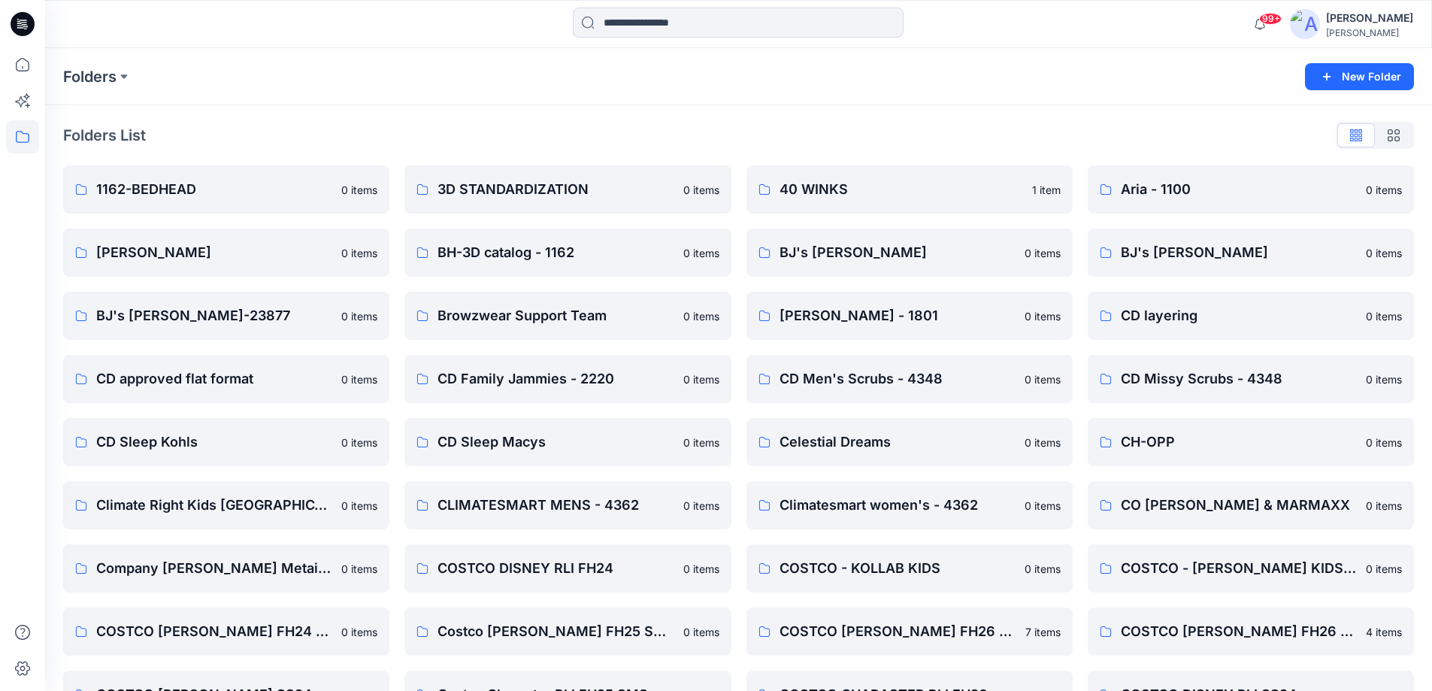
click at [26, 20] on icon at bounding box center [23, 24] width 24 height 24
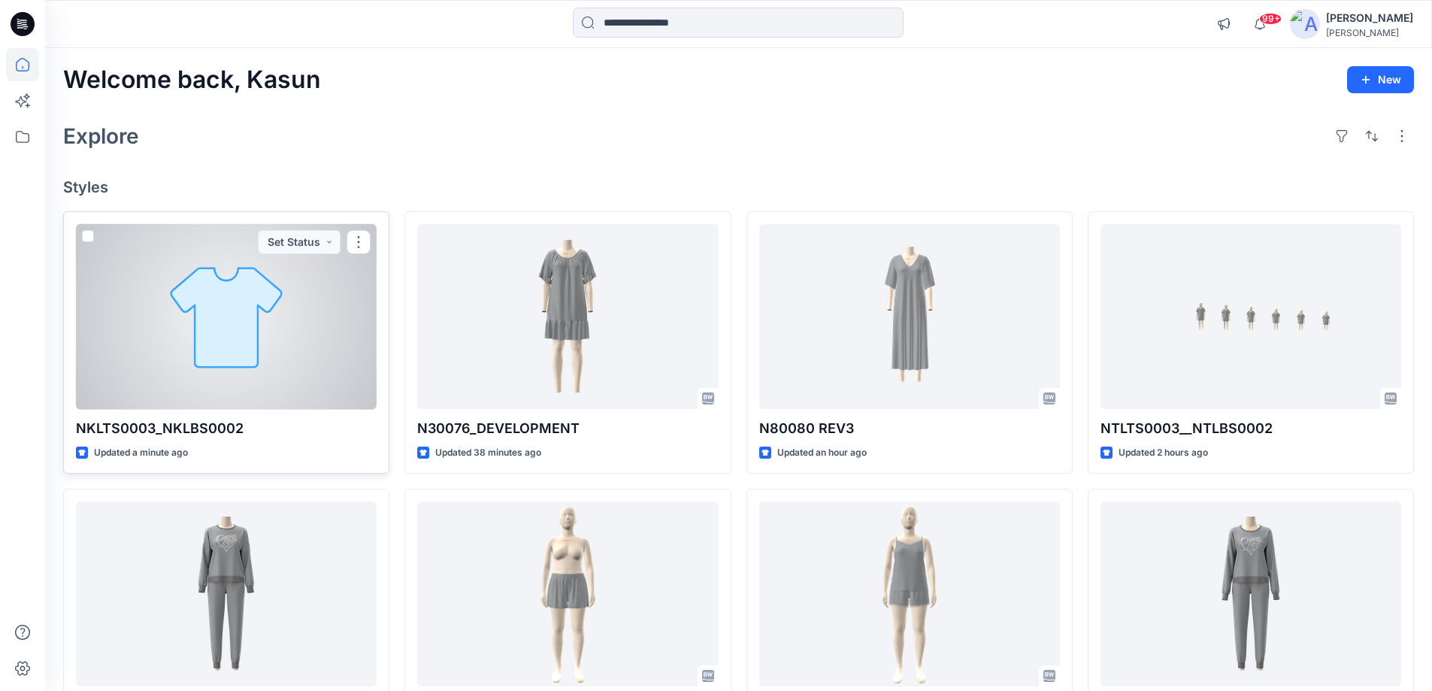
click at [302, 347] on div at bounding box center [226, 317] width 301 height 186
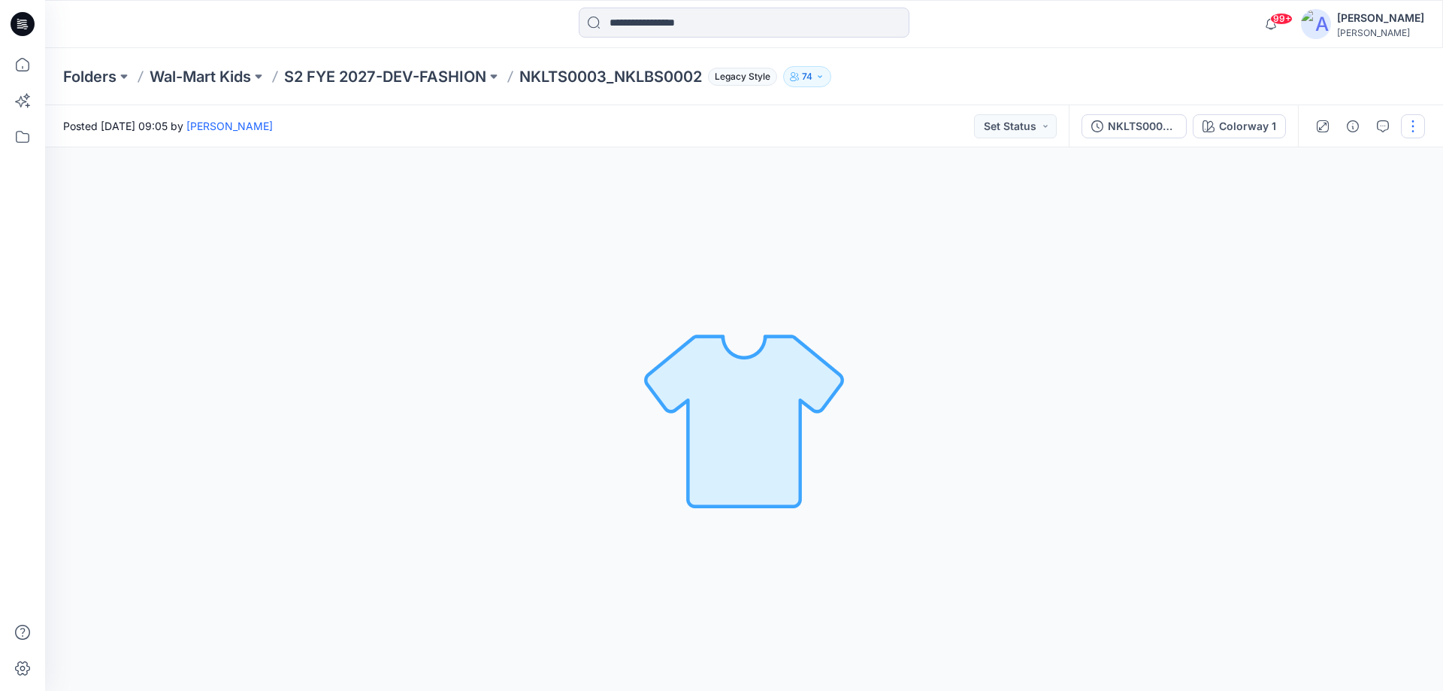
click at [1411, 130] on button "button" at bounding box center [1413, 126] width 24 height 24
click at [1329, 156] on button "Edit" at bounding box center [1350, 161] width 138 height 28
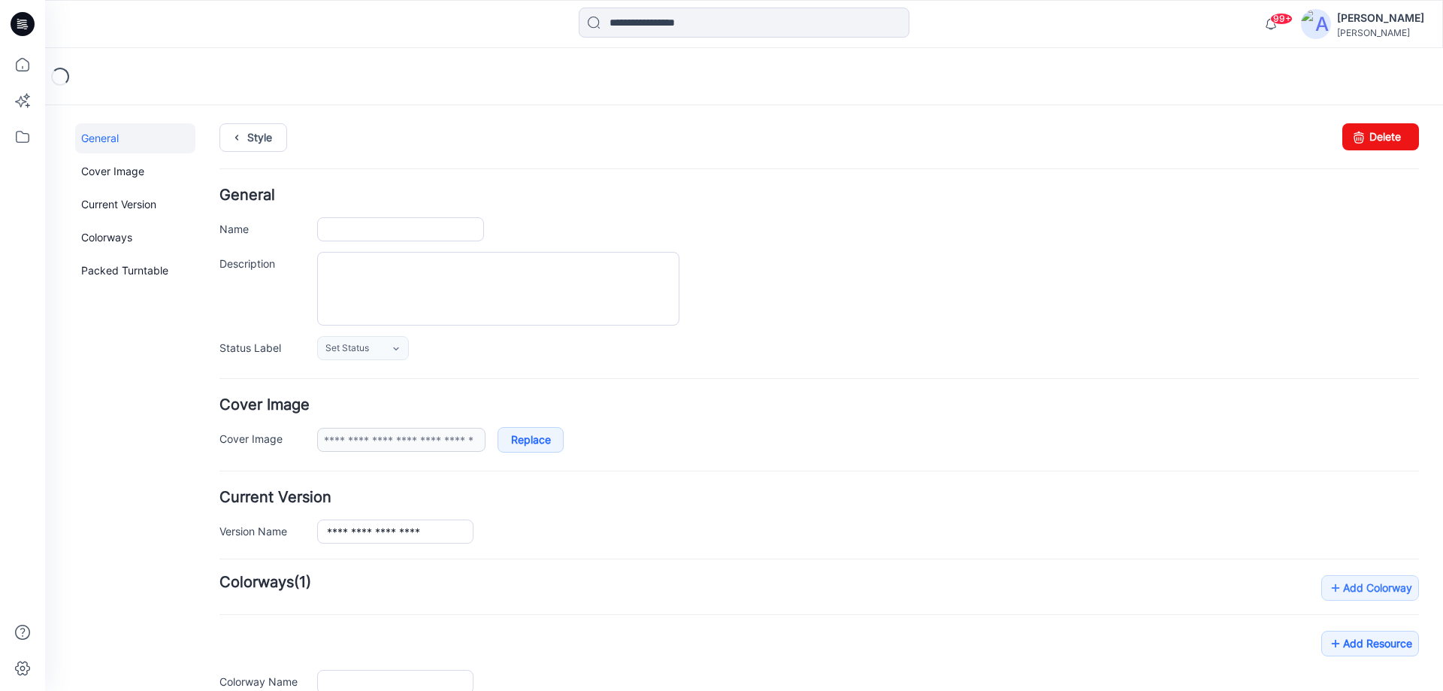
type input "**********"
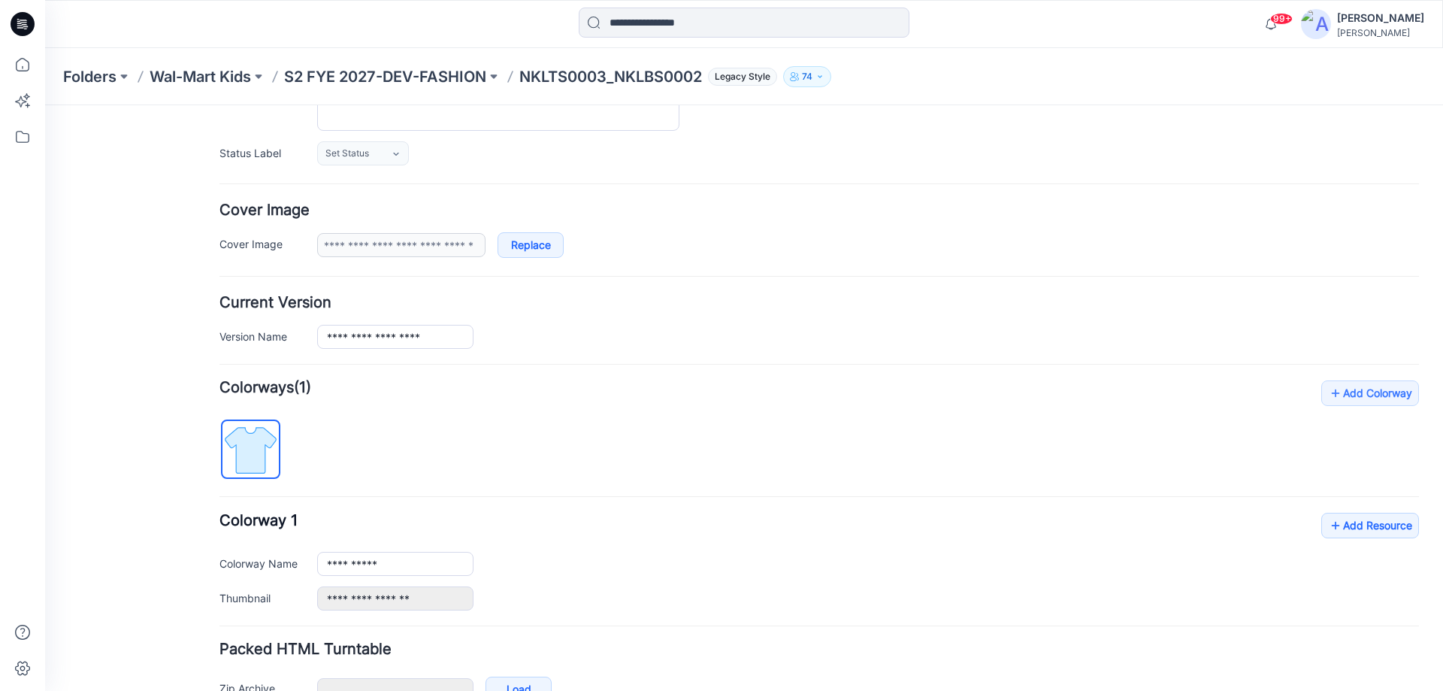
scroll to position [286, 0]
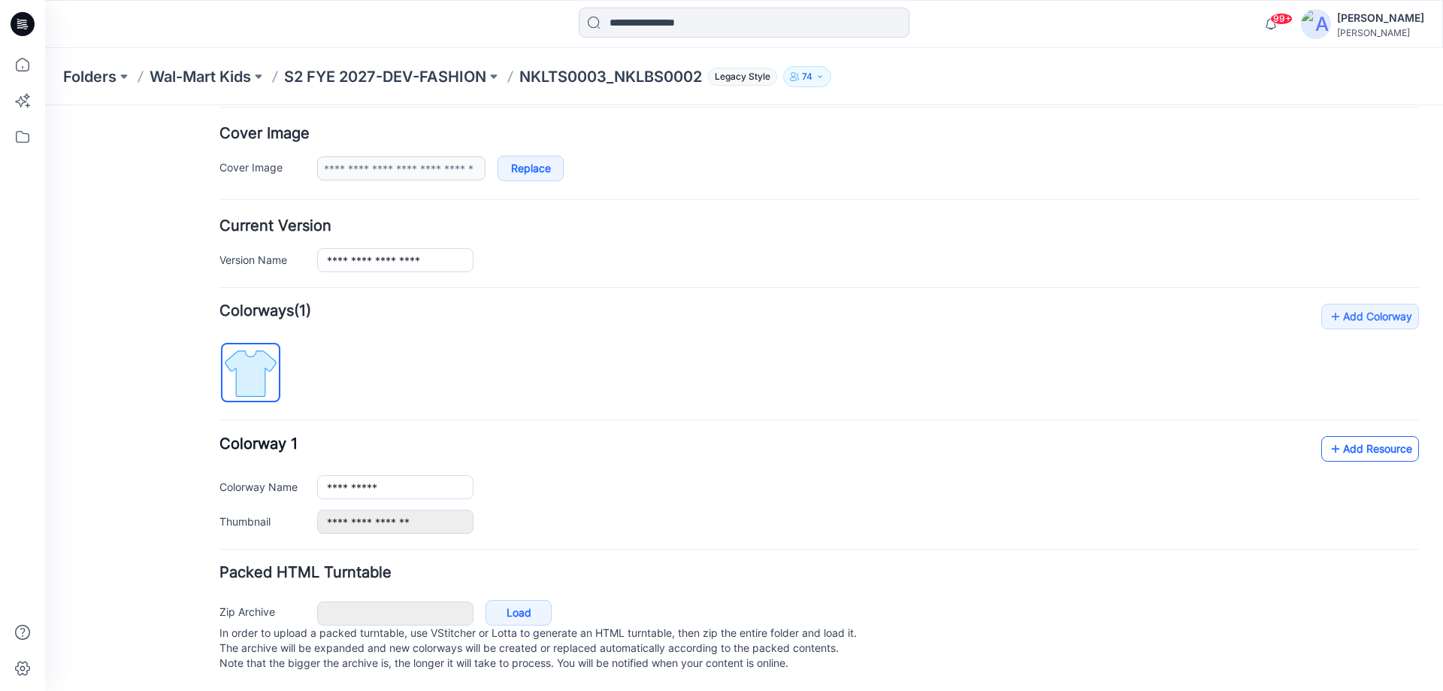
click at [1328, 437] on icon at bounding box center [1335, 449] width 15 height 24
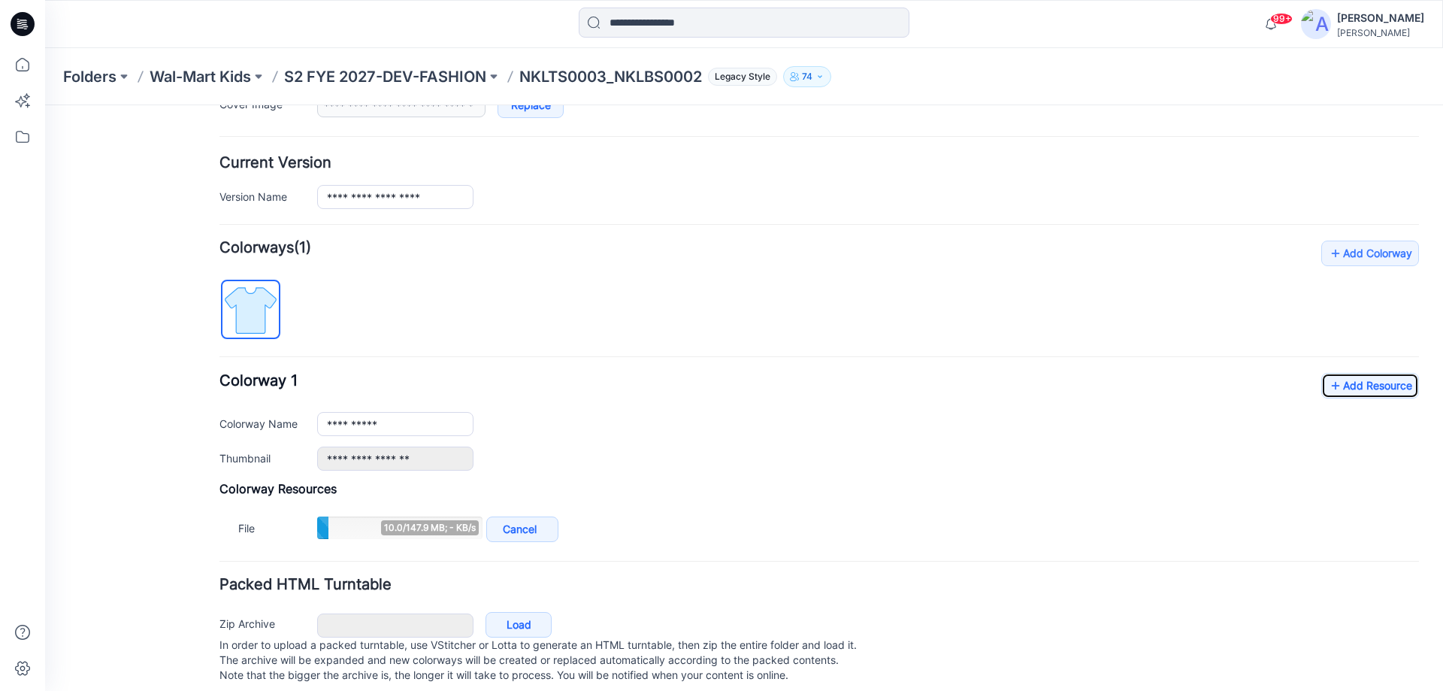
scroll to position [361, 0]
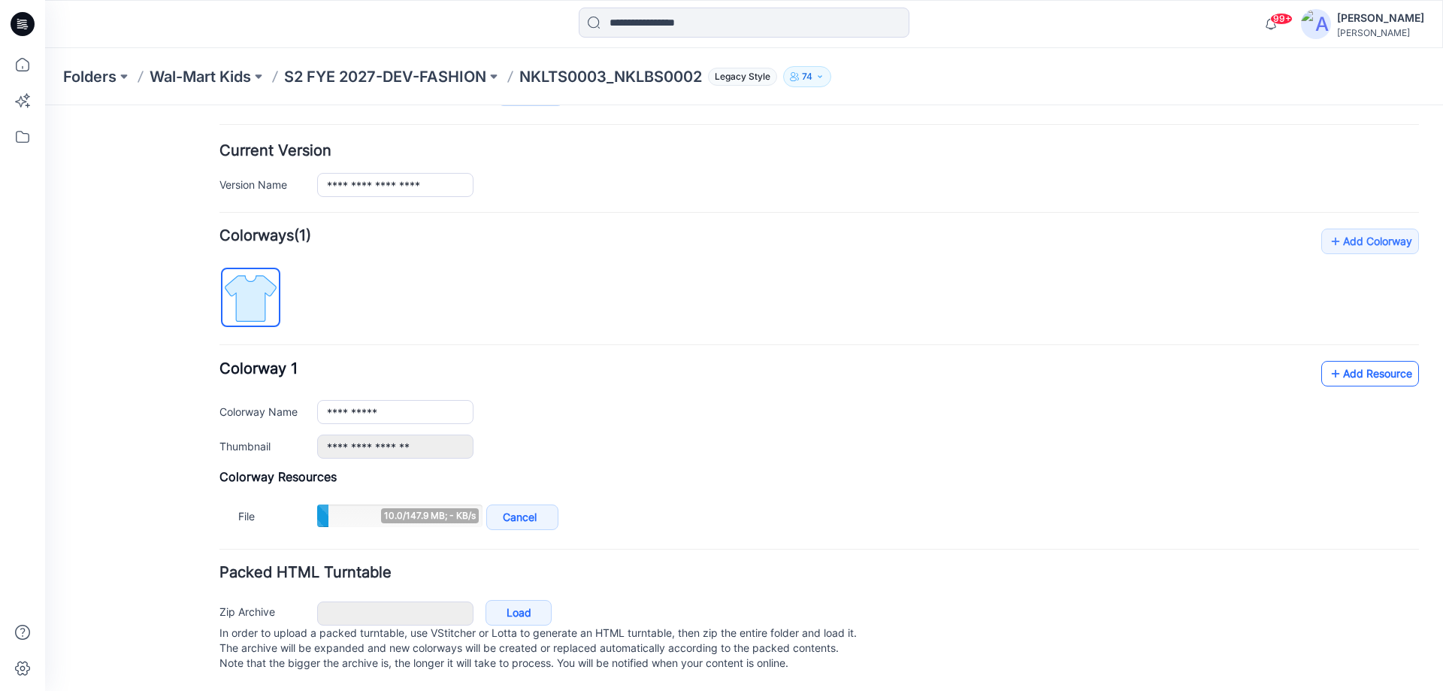
click at [1343, 361] on link "Add Resource" at bounding box center [1370, 374] width 98 height 26
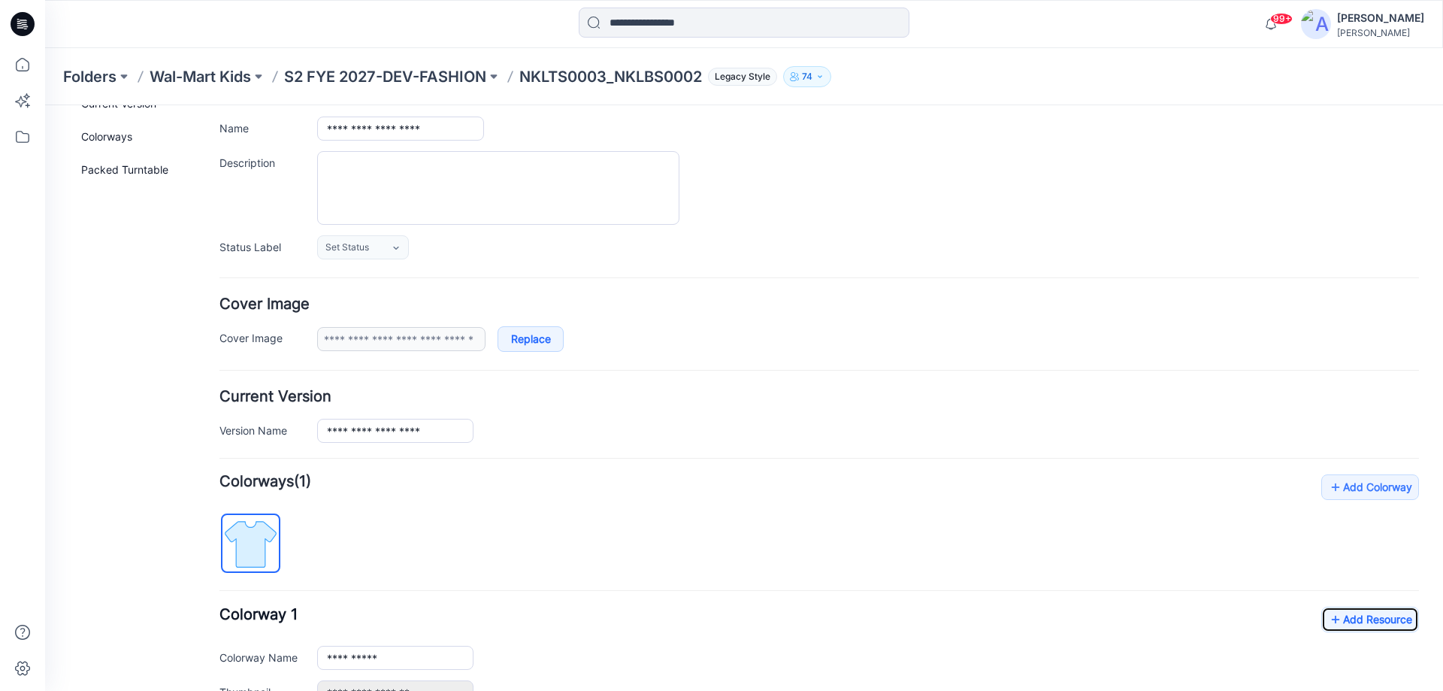
scroll to position [0, 0]
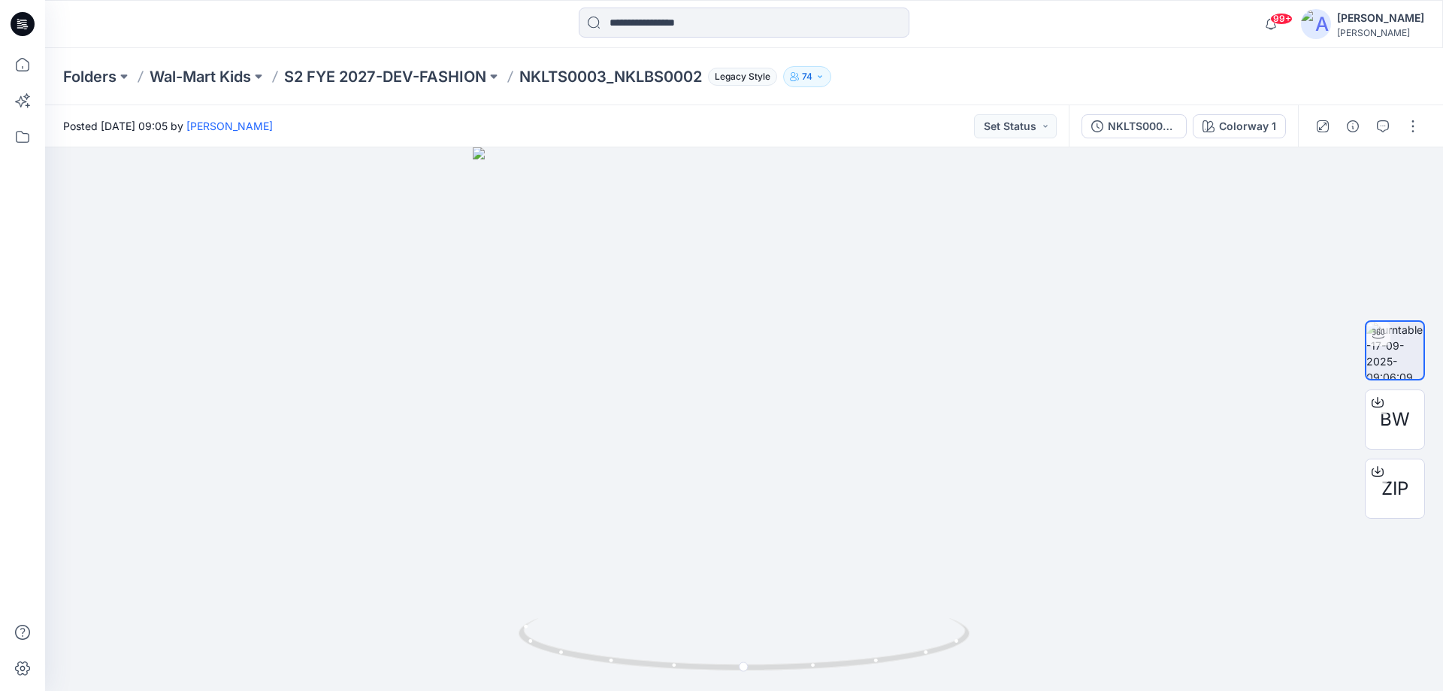
drag, startPoint x: 26, startPoint y: 24, endPoint x: 51, endPoint y: 28, distance: 25.1
click at [26, 24] on icon at bounding box center [23, 24] width 24 height 24
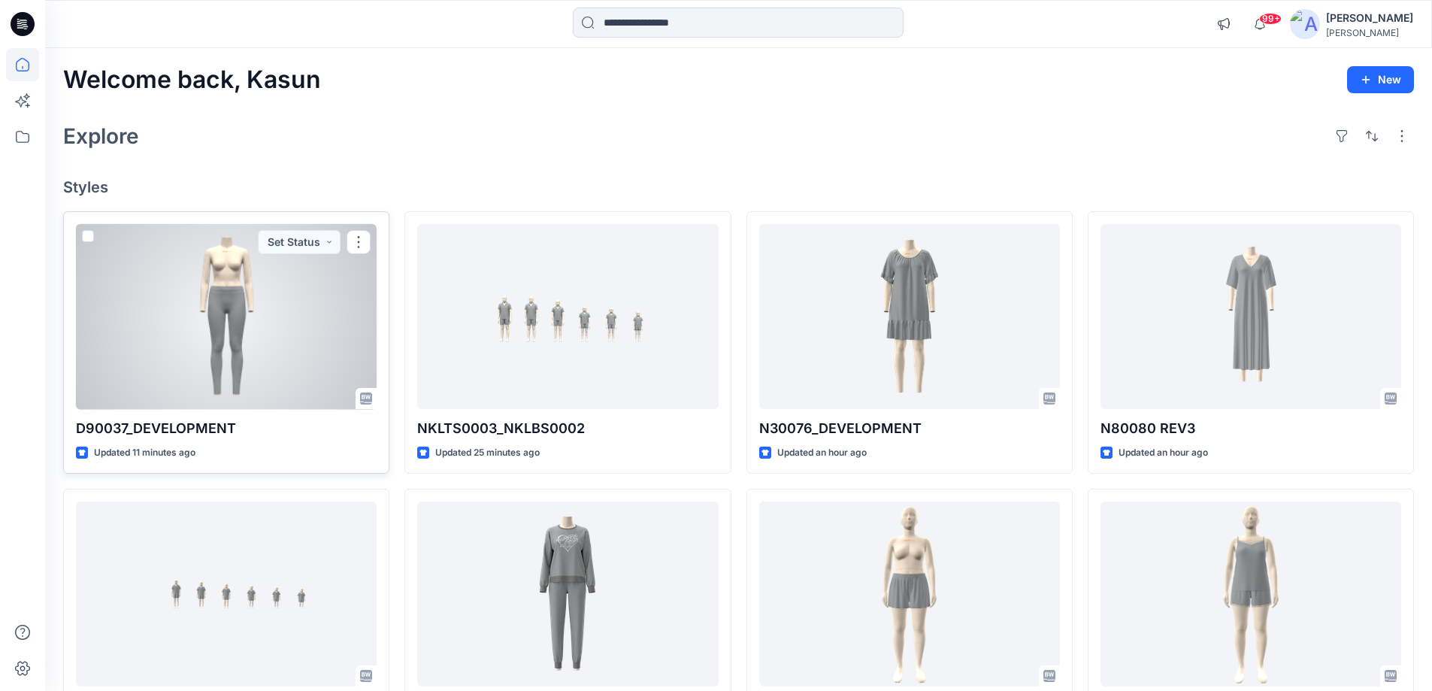
click at [286, 342] on div at bounding box center [226, 317] width 301 height 186
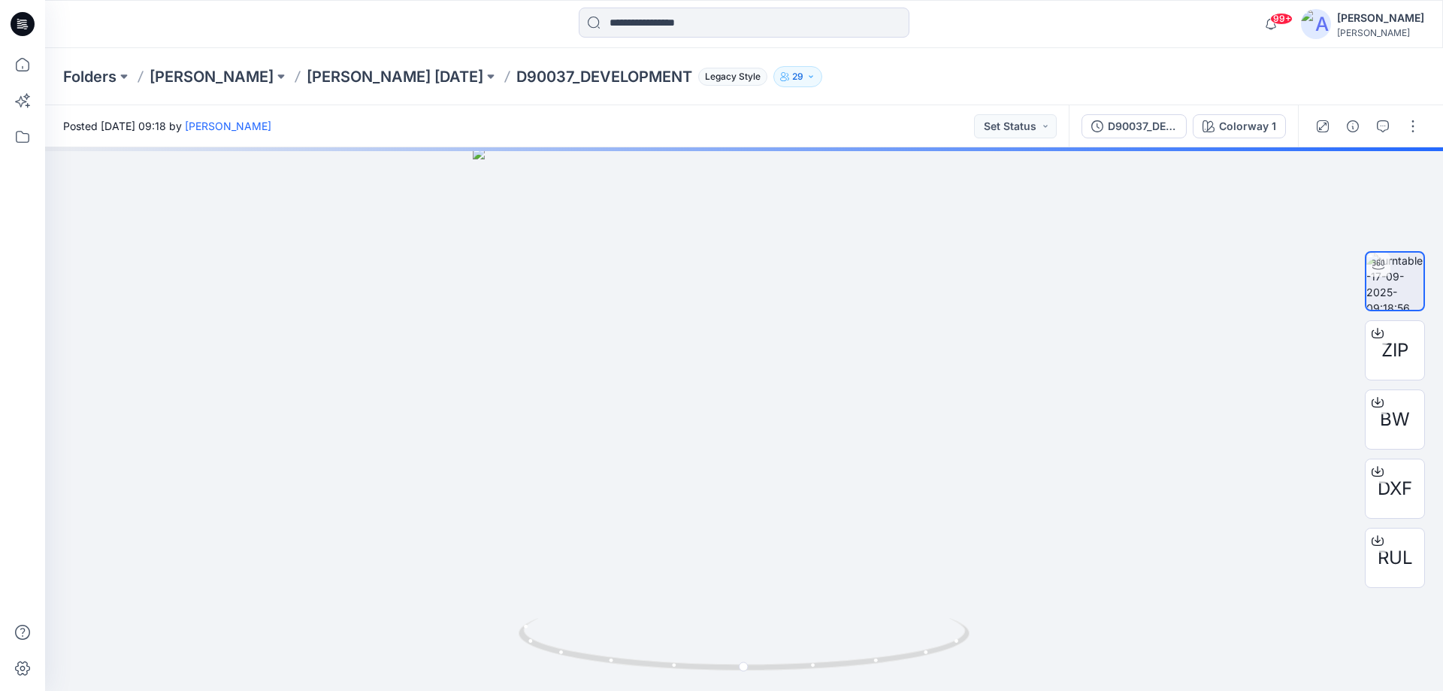
click at [38, 23] on div at bounding box center [22, 24] width 48 height 48
